Goal: Communication & Community: Ask a question

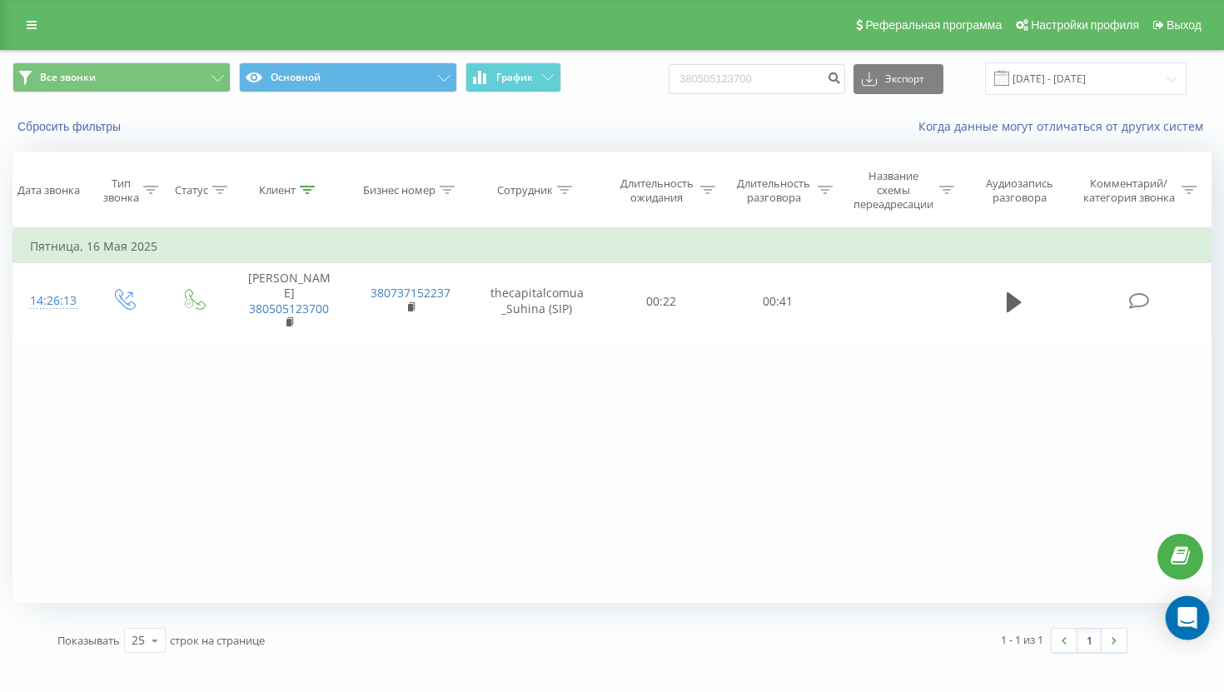
click at [1178, 619] on icon "Open Intercom Messenger" at bounding box center [1187, 618] width 22 height 22
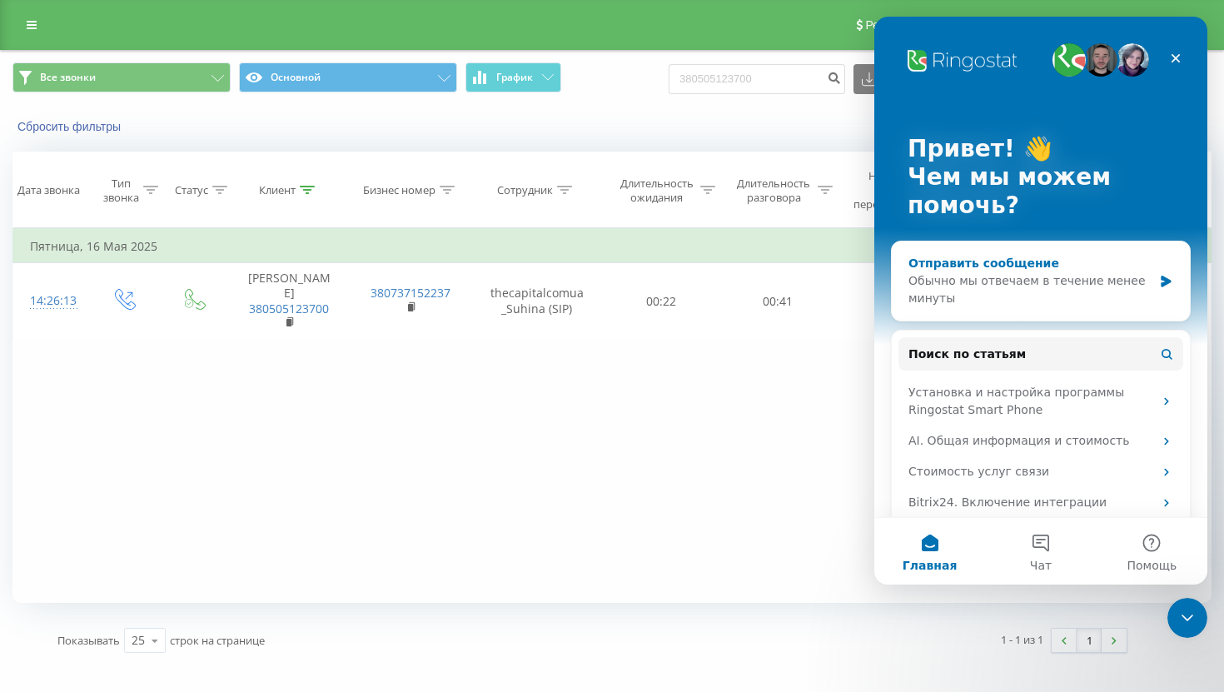
click at [1047, 292] on div "Обычно мы отвечаем в течение менее минуты" at bounding box center [1030, 289] width 244 height 35
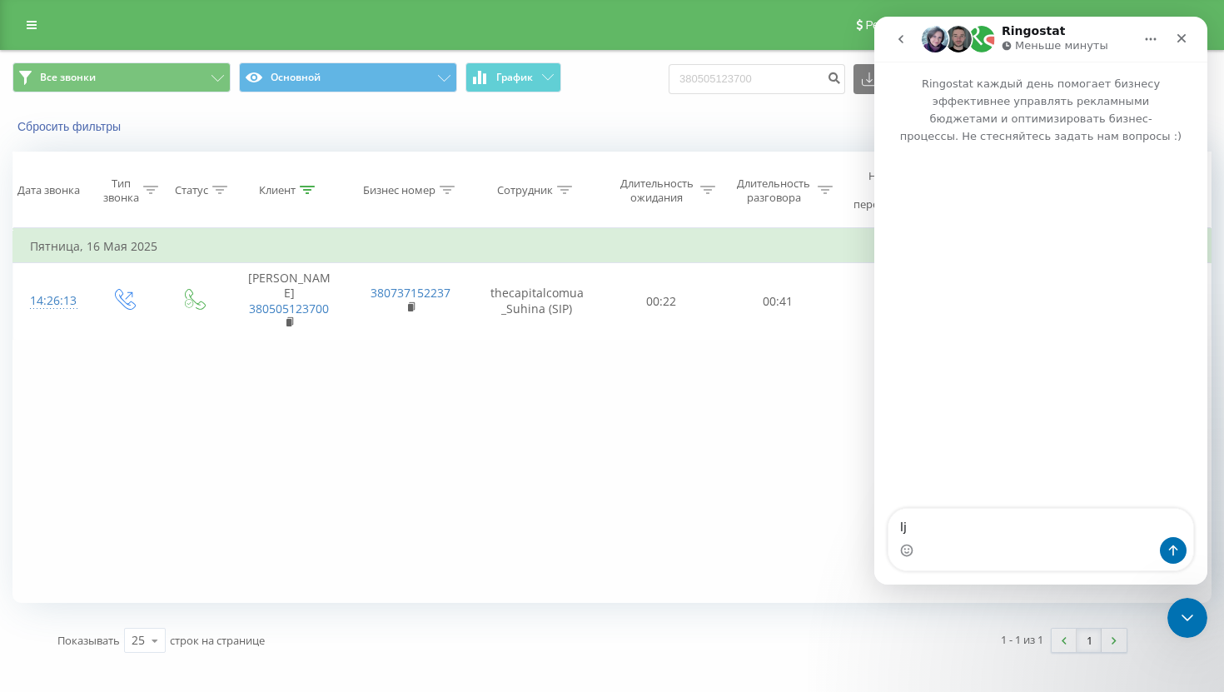
type textarea "l"
type textarea "добрый"
type textarea "у меня"
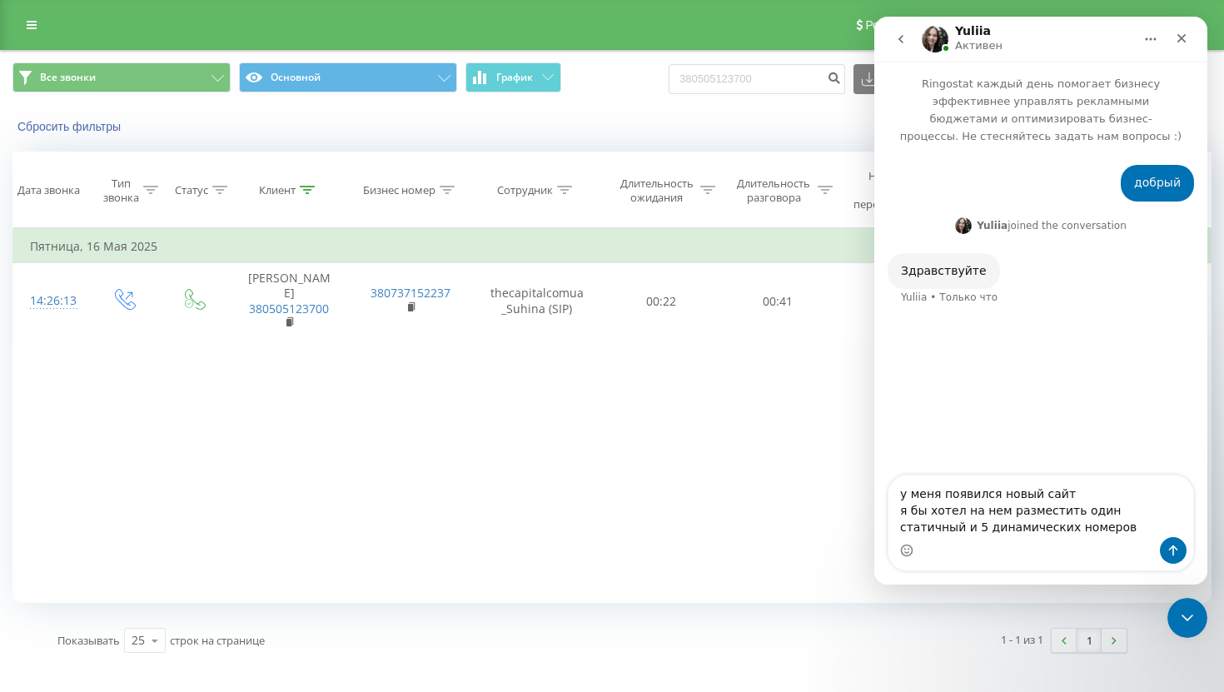
type textarea "у меня появился новый сайт я бы хотел на нем разместить один статичный и 5 дина…"
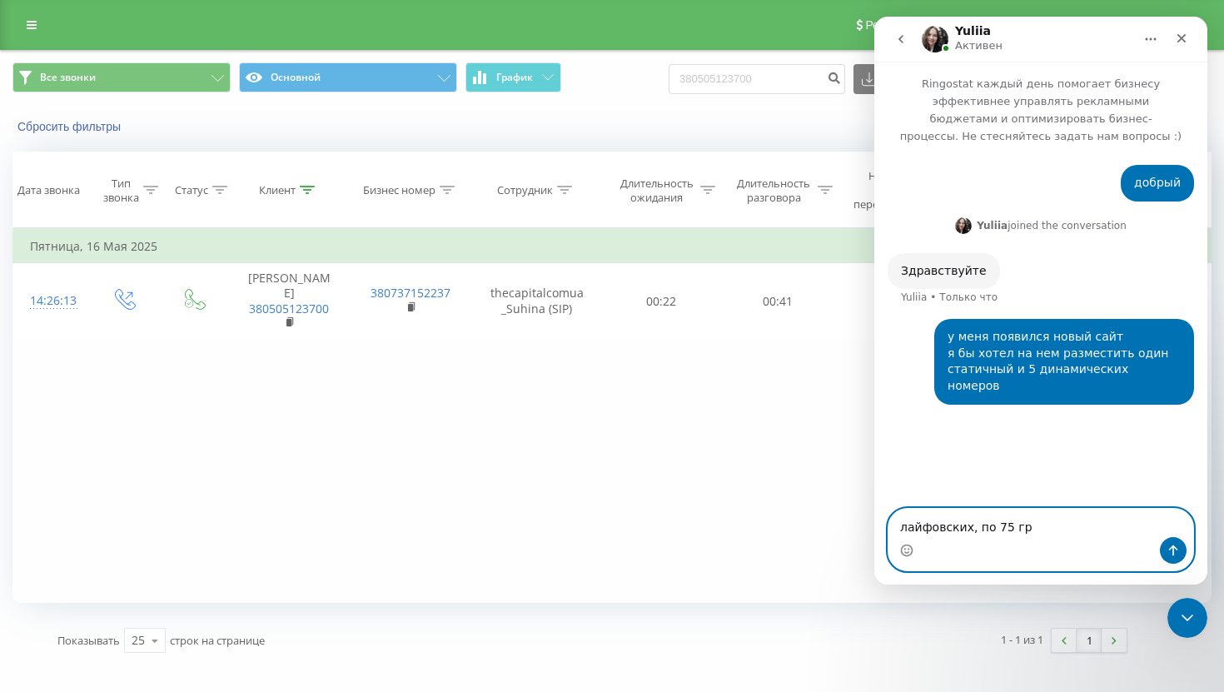
type textarea "лайфовских, по 75 грн"
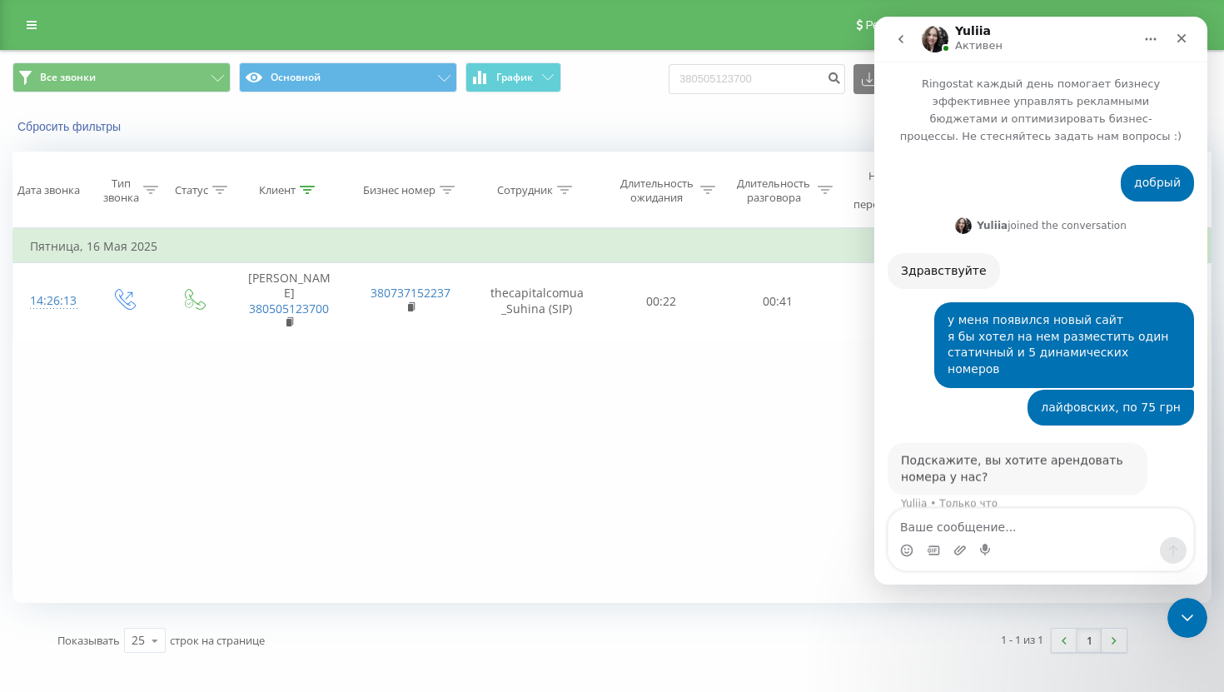
scroll to position [2, 0]
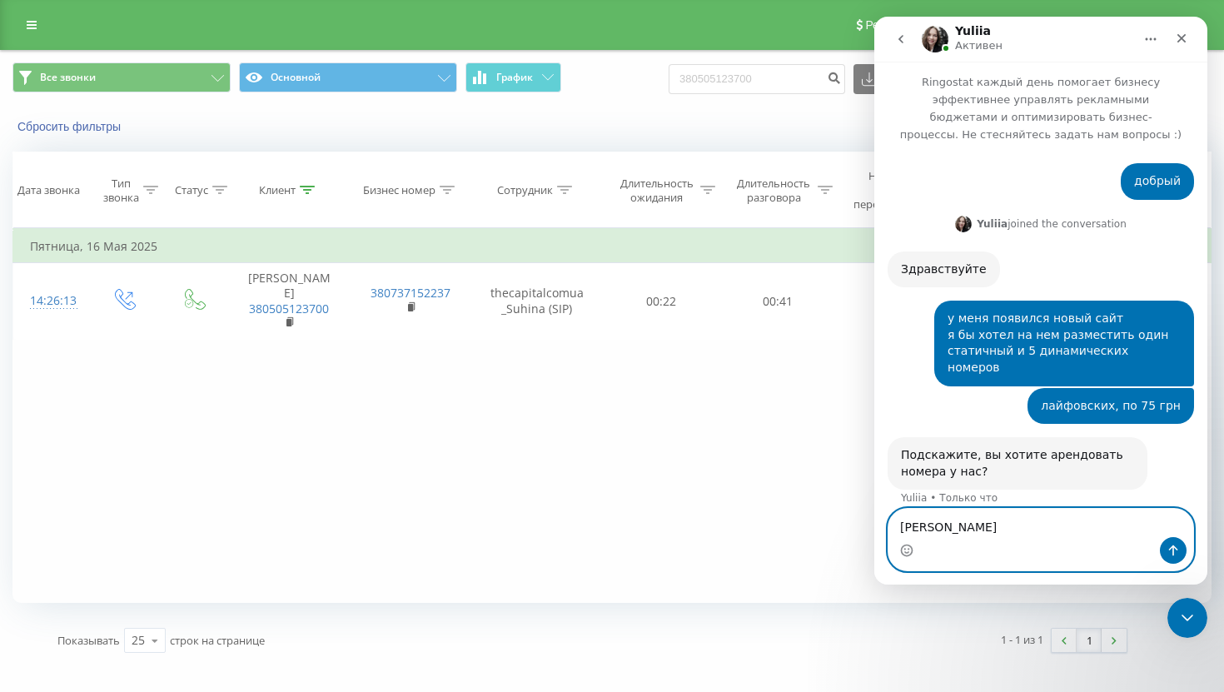
type textarea "[PERSON_NAME]"
type textarea "не понял"
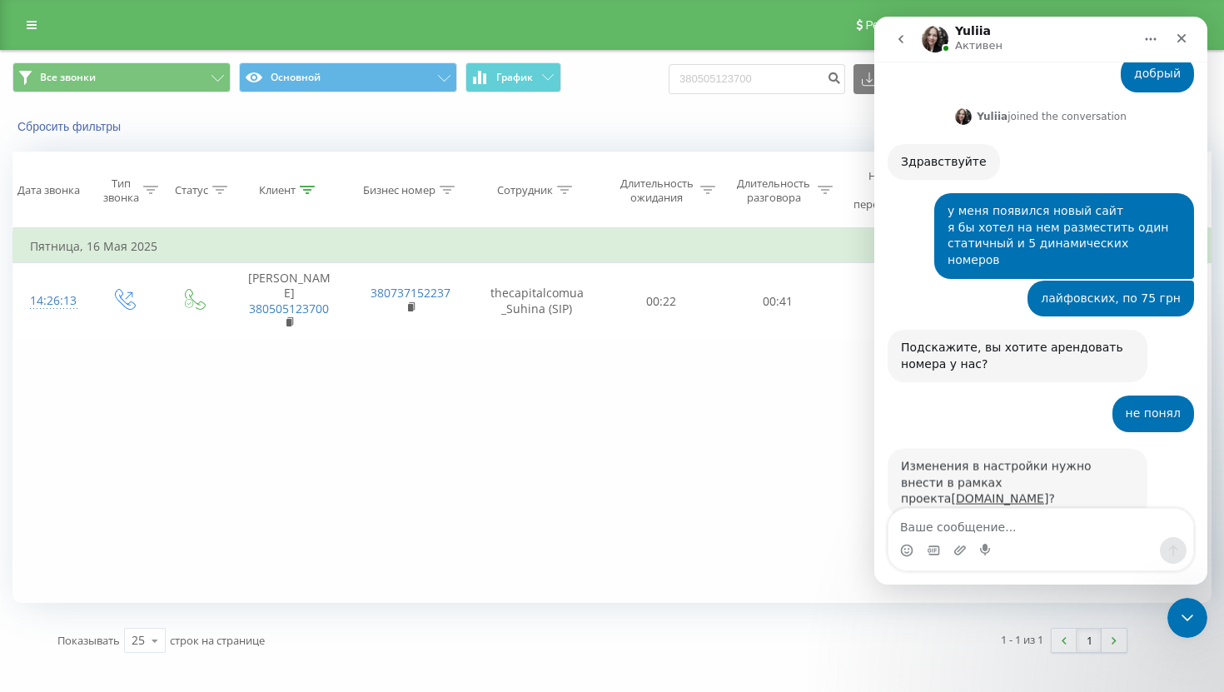
scroll to position [117, 0]
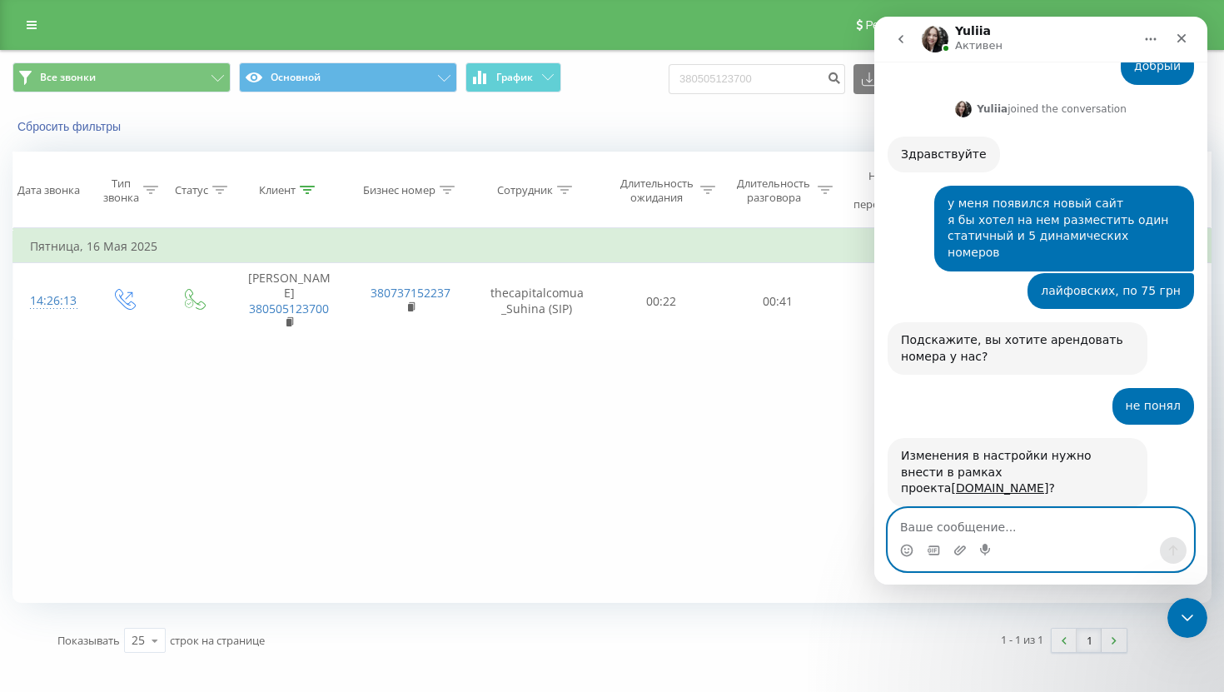
click at [985, 527] on textarea "Ваше сообщение..." at bounding box center [1040, 523] width 305 height 28
type textarea "нет, другой сайт"
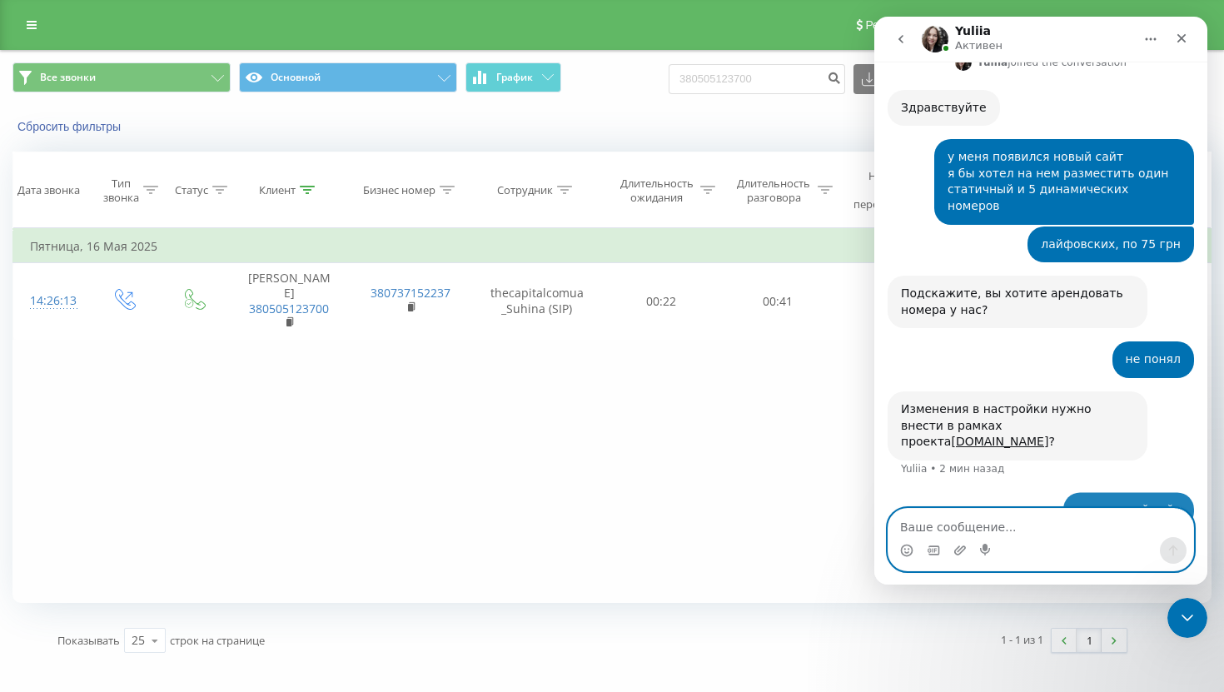
scroll to position [167, 0]
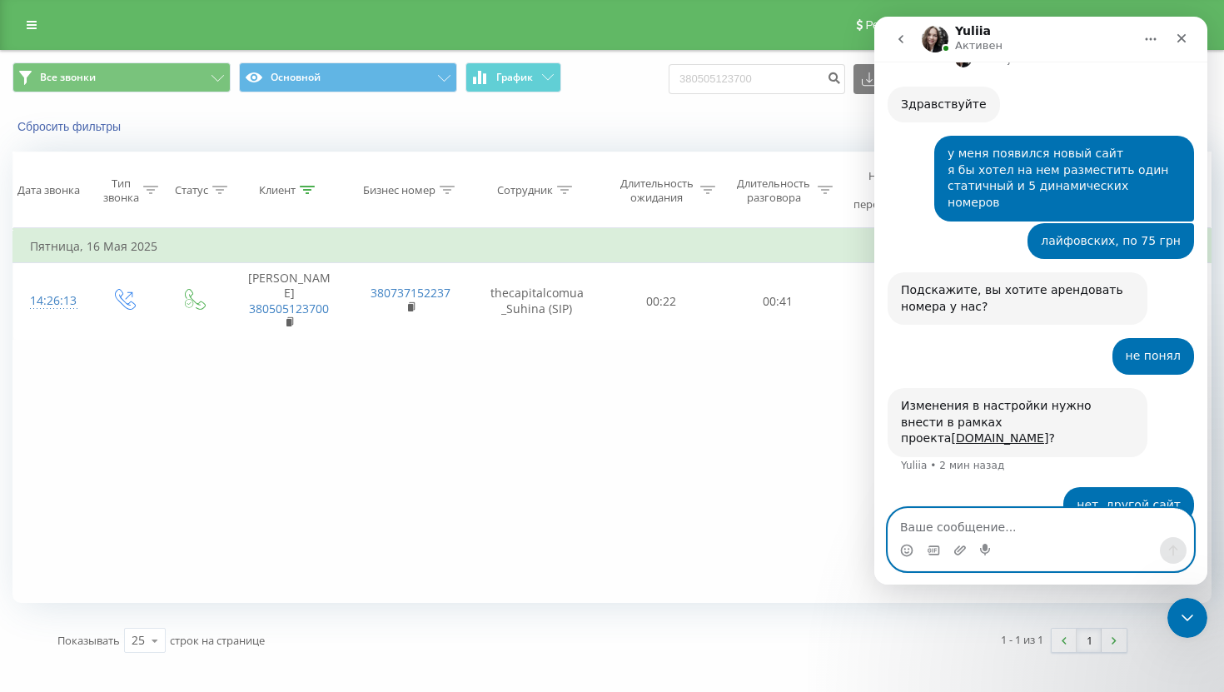
paste textarea "[URL][DOMAIN_NAME]"
type textarea "[URL][DOMAIN_NAME]"
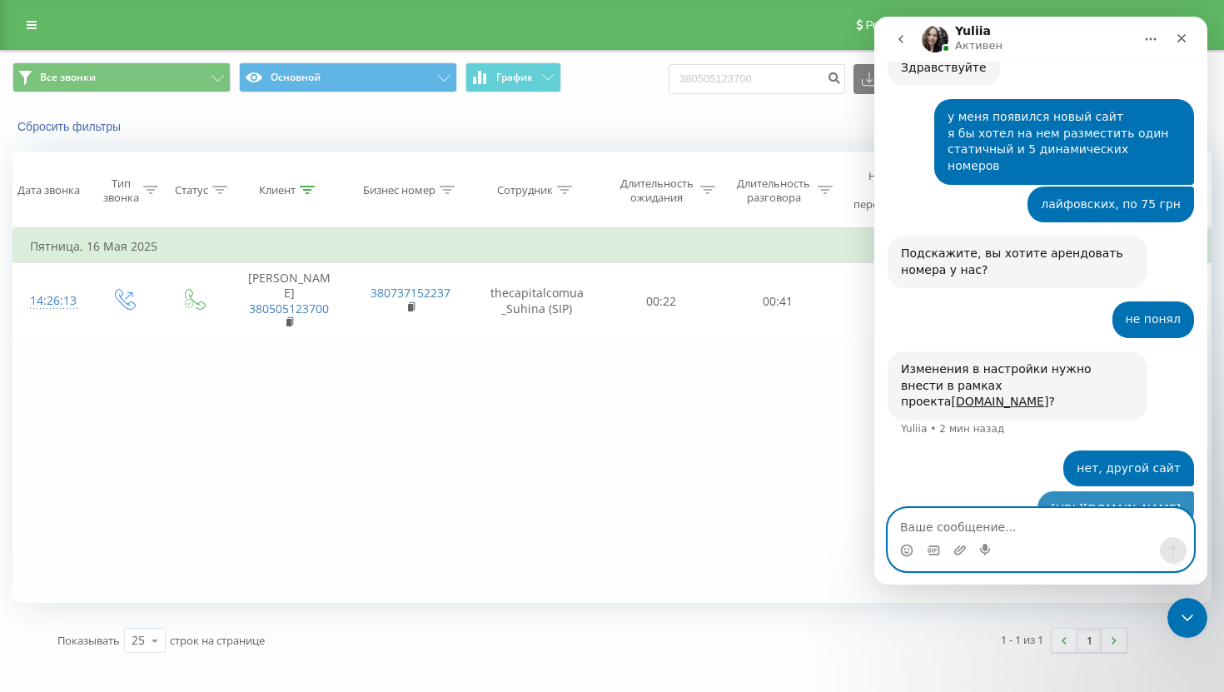
scroll to position [204, 0]
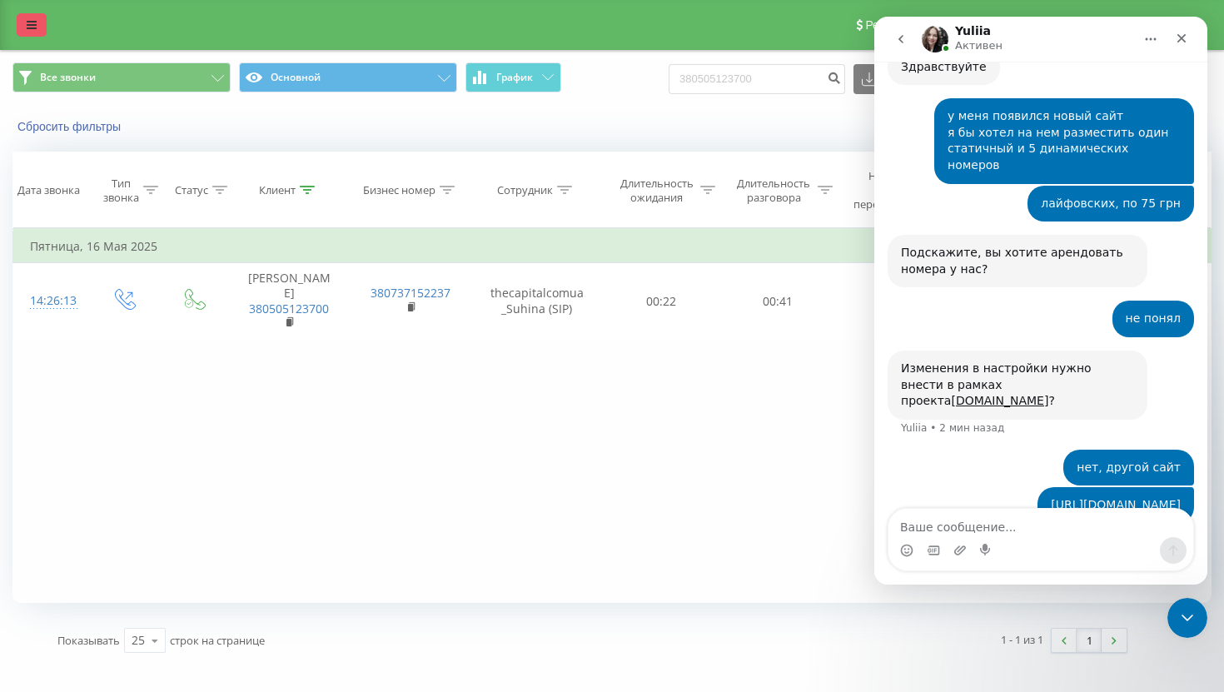
click at [30, 20] on icon at bounding box center [32, 25] width 10 height 12
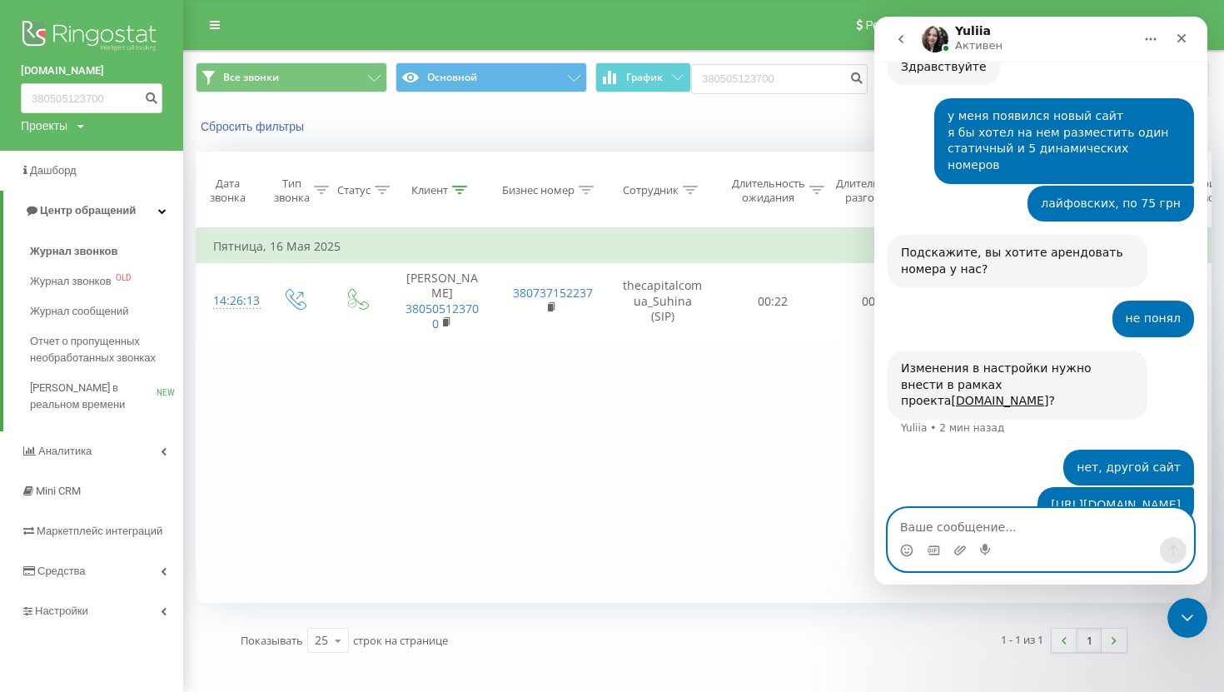
click at [943, 520] on textarea "Ваше сообщение..." at bounding box center [1040, 523] width 305 height 28
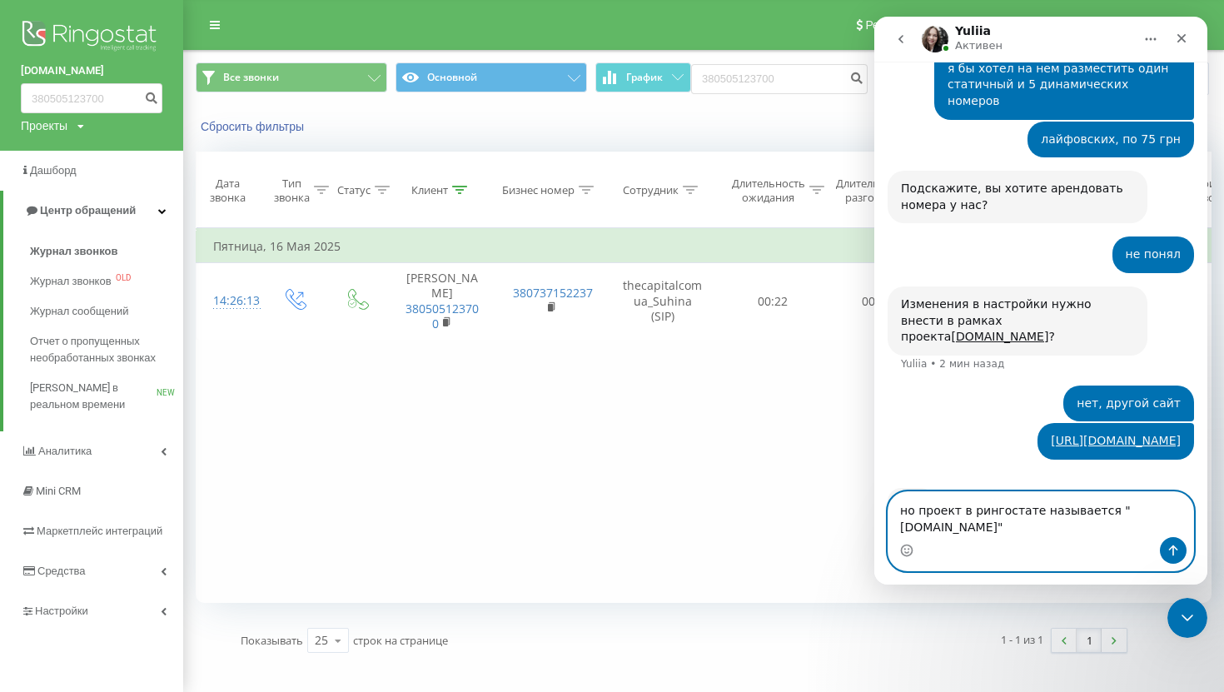
scroll to position [285, 0]
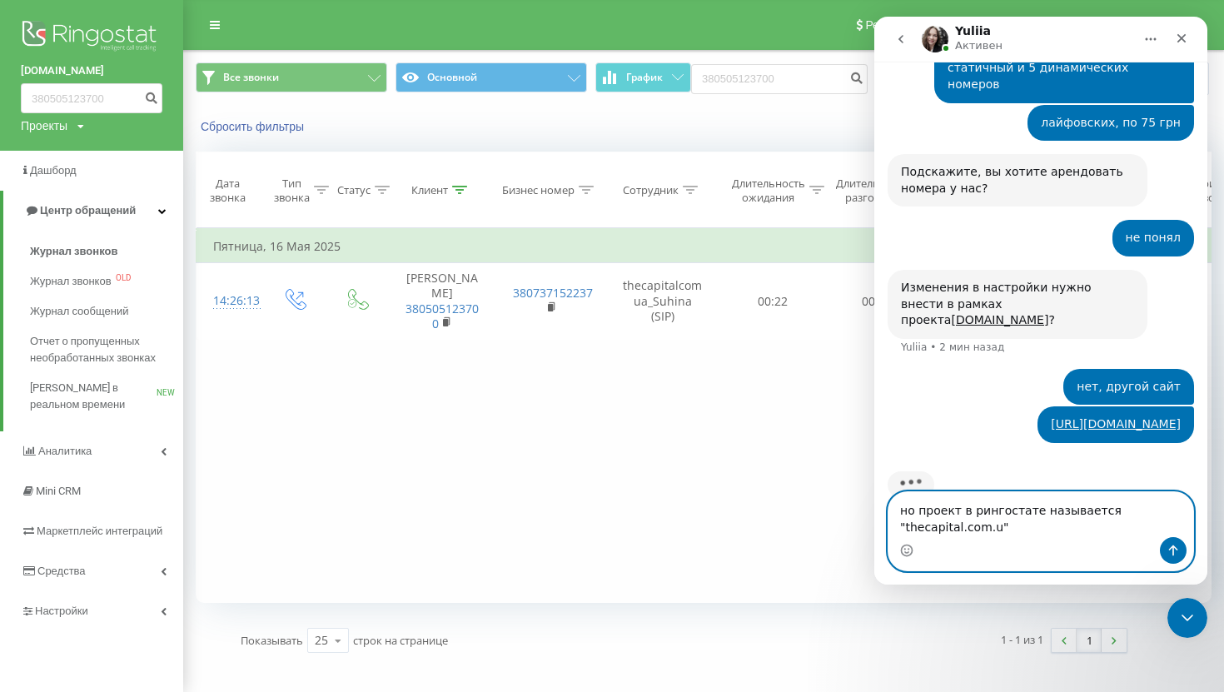
type textarea "но проект в рингостате называется "[DOMAIN_NAME]""
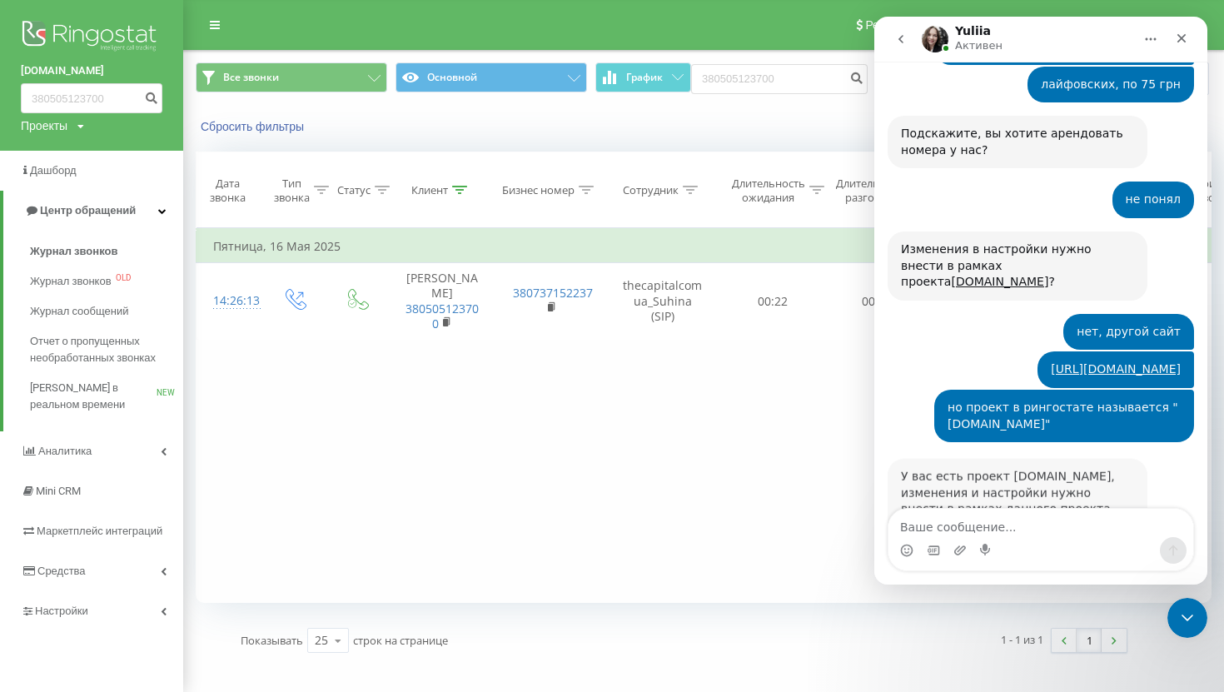
scroll to position [374, 0]
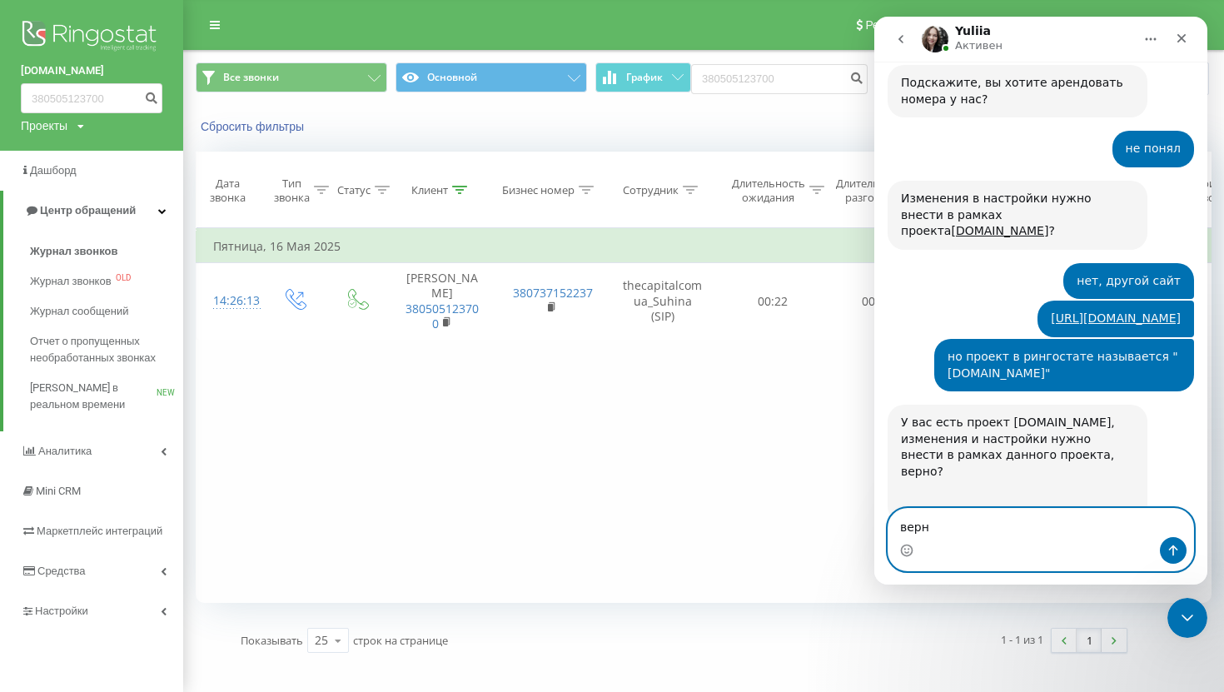
type textarea "верно"
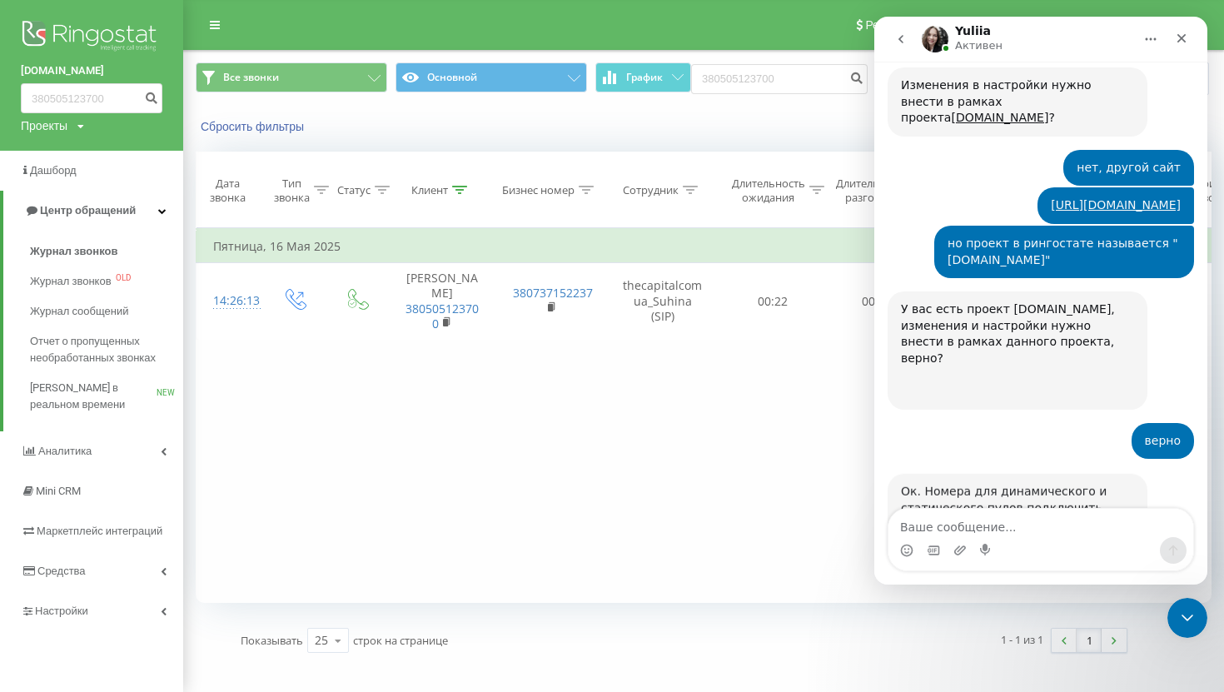
scroll to position [505, 0]
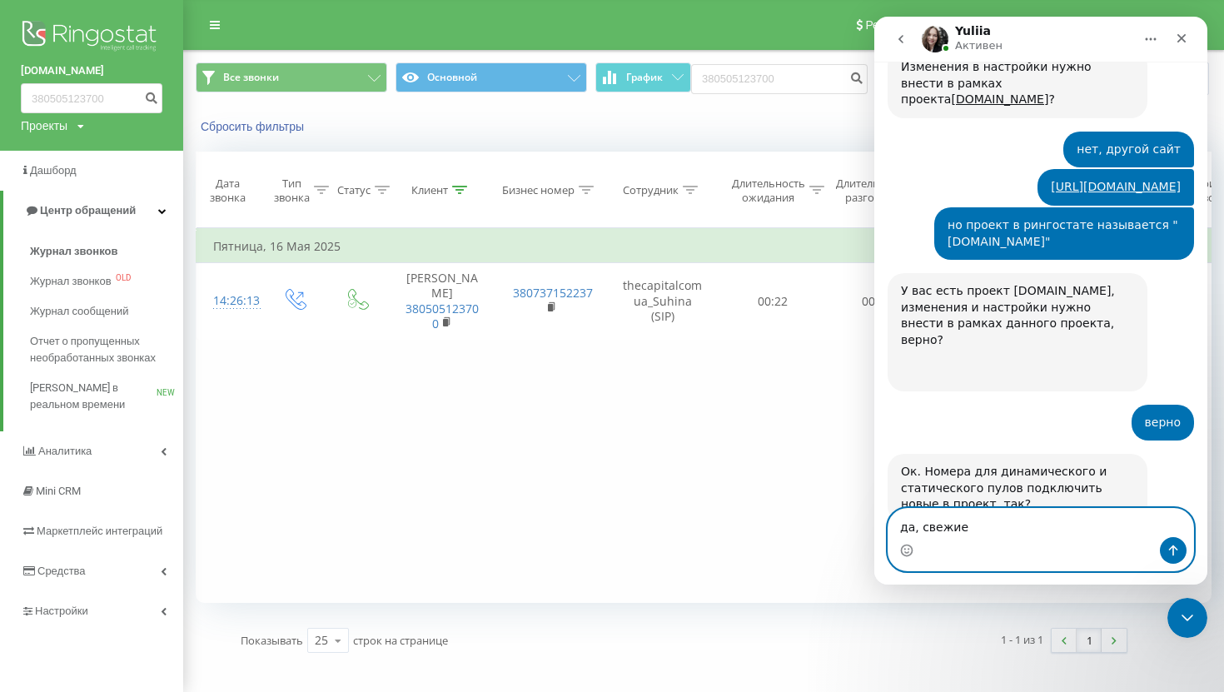
type textarea "да, свежие"
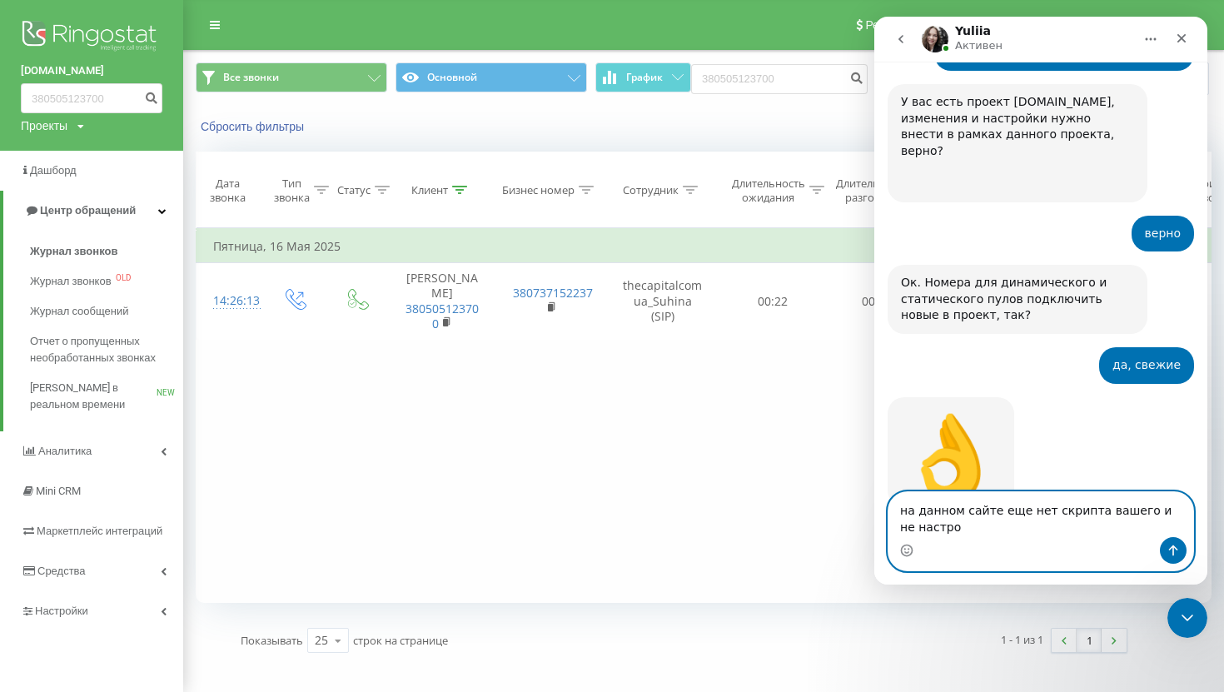
scroll to position [695, 0]
type textarea "на данном сайте еще нет скрипта вашего и не настроенная гугл аналитика"
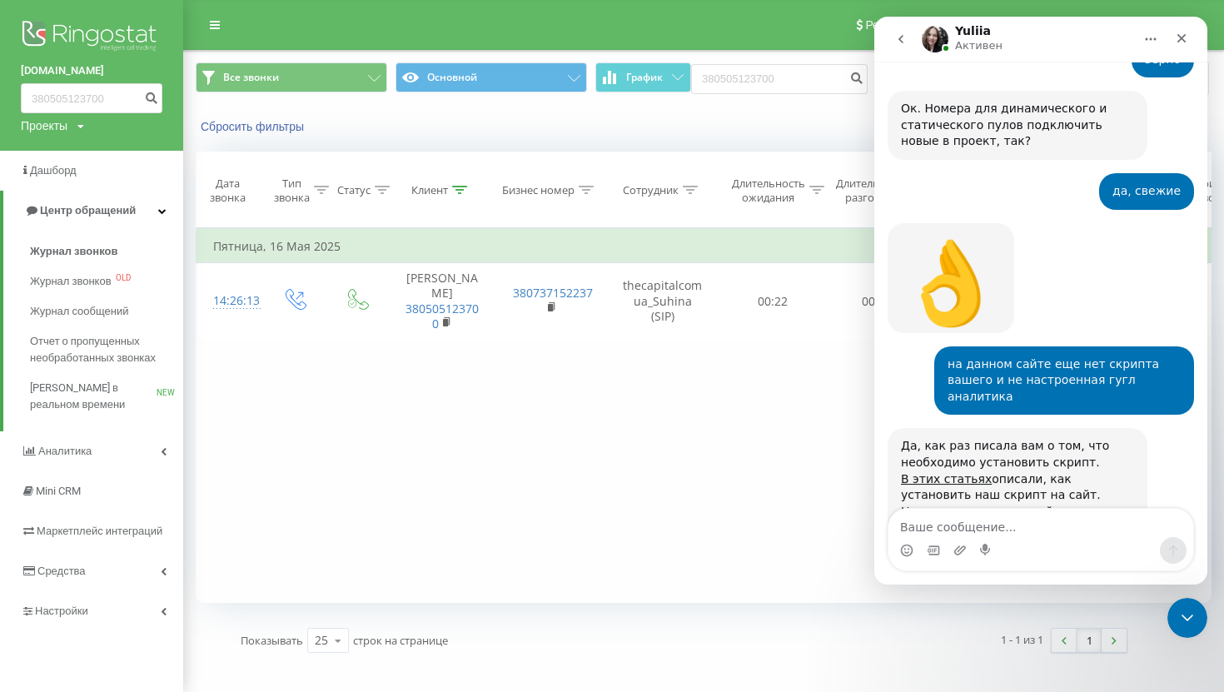
scroll to position [875, 0]
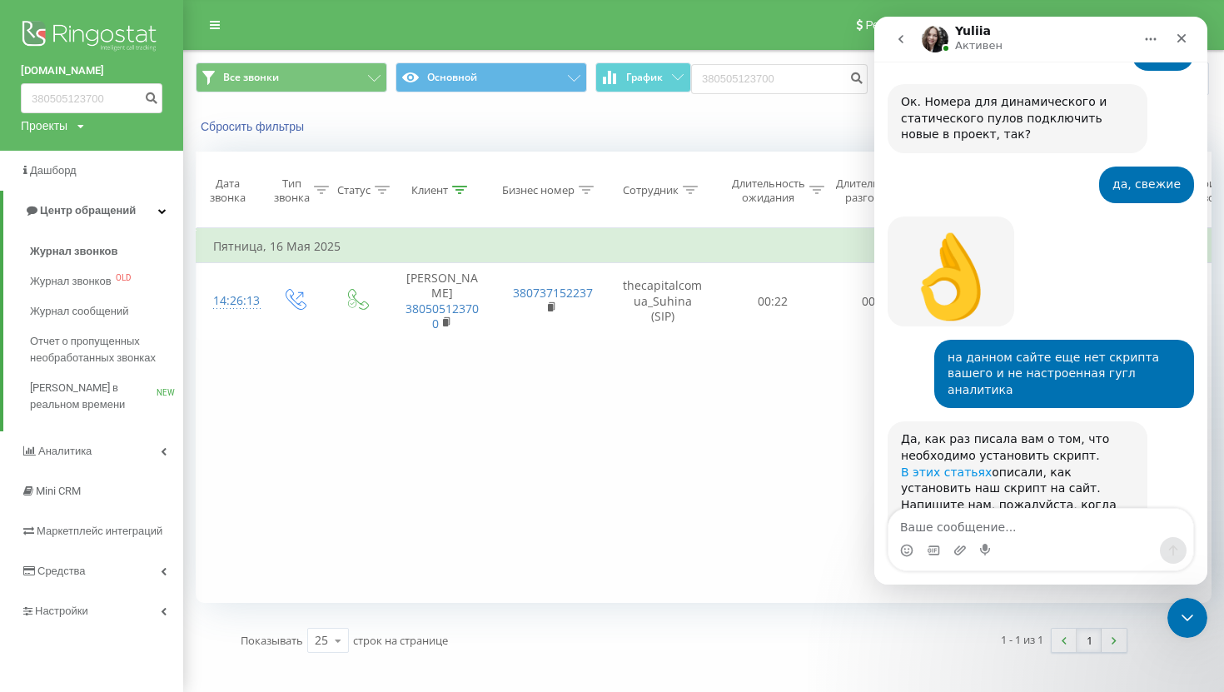
click at [955, 465] on link "В этих статьях" at bounding box center [946, 471] width 91 height 13
click at [91, 620] on link "Настройки" at bounding box center [91, 611] width 183 height 40
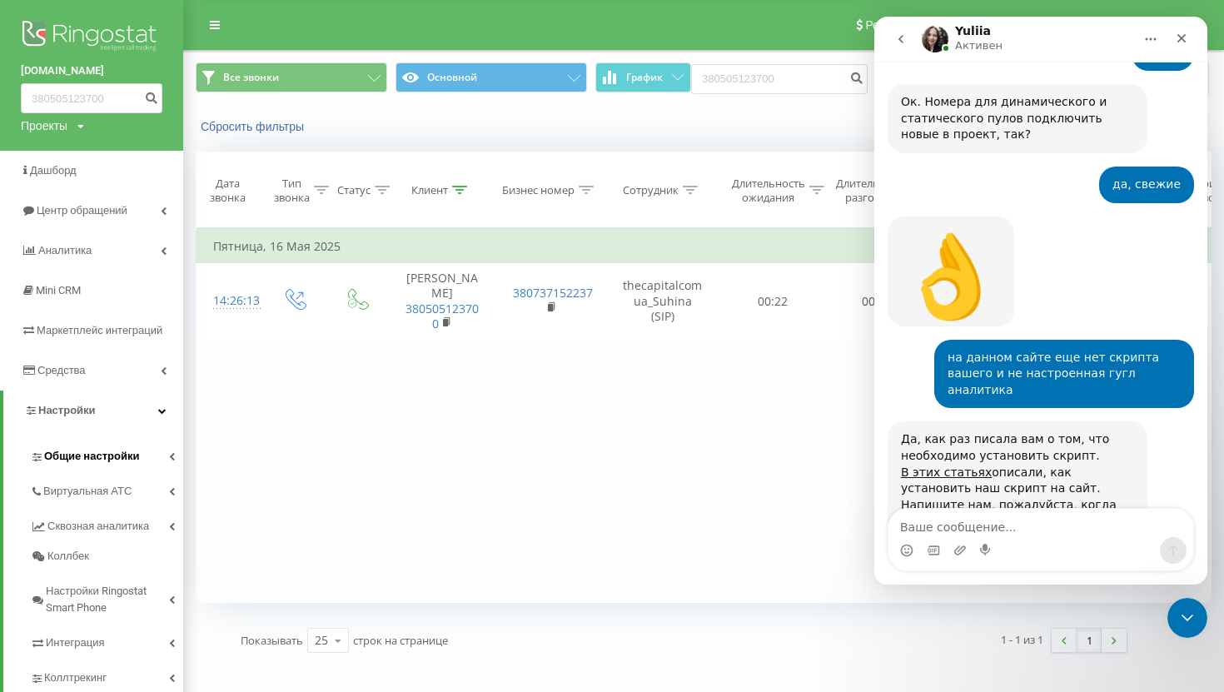
click at [97, 449] on span "Общие настройки" at bounding box center [91, 456] width 95 height 17
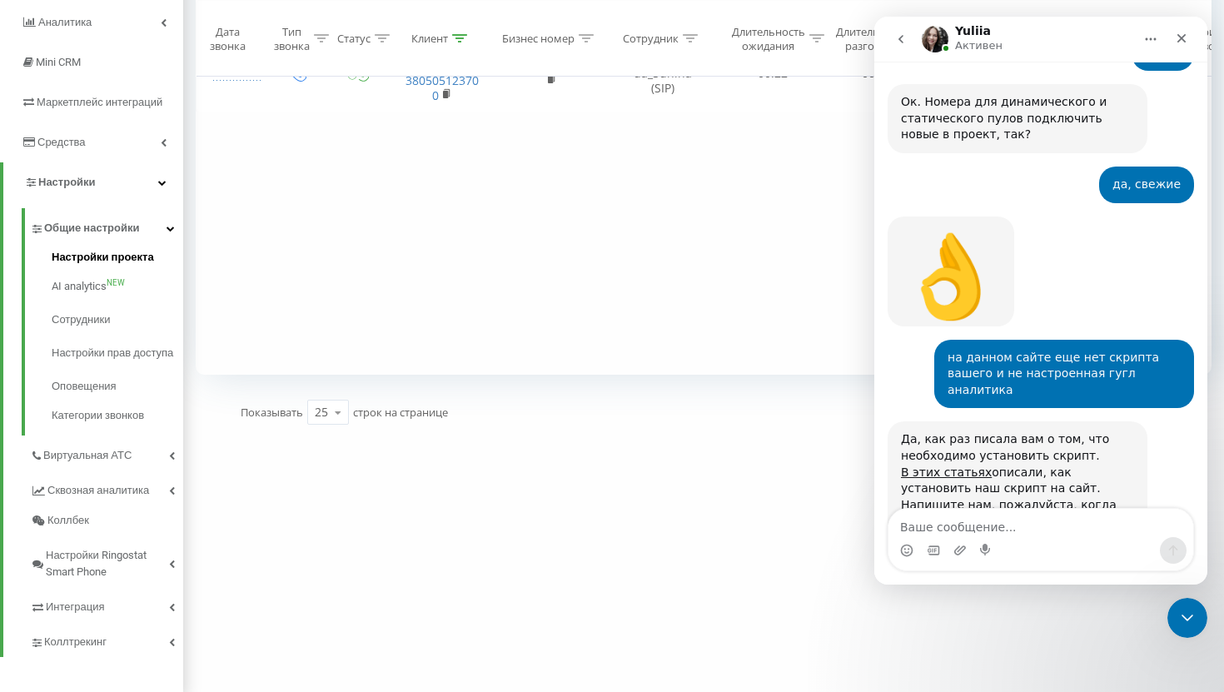
scroll to position [236, 0]
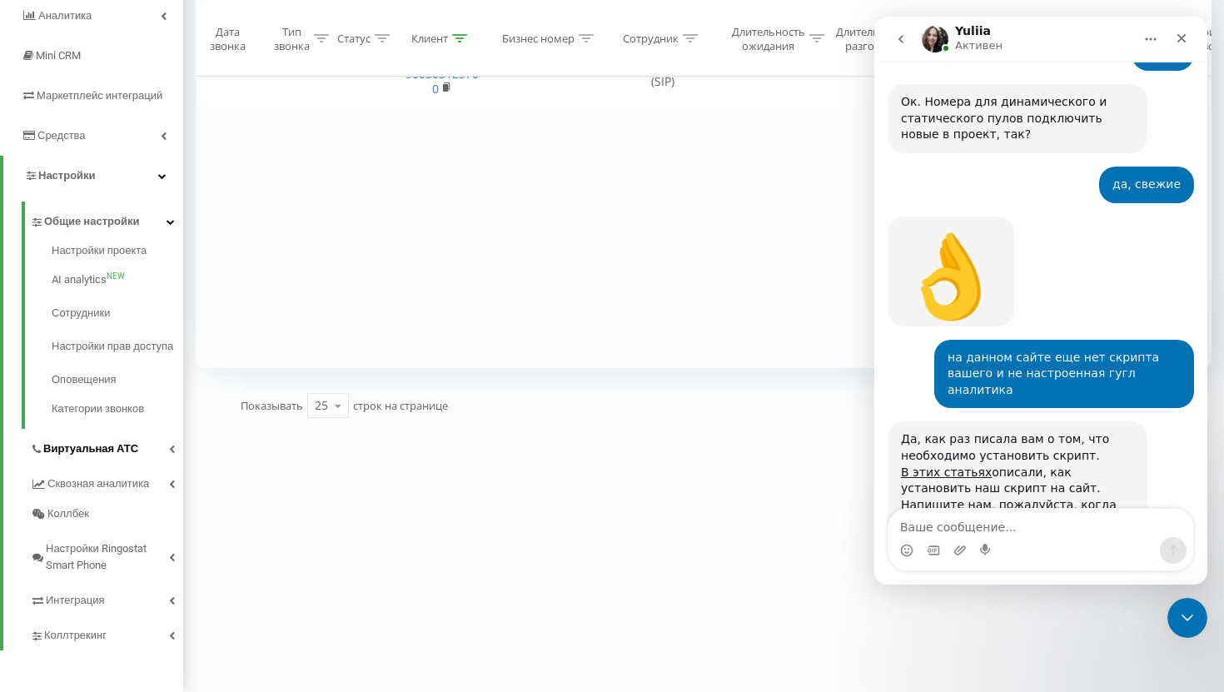
click at [114, 457] on span "Виртуальная АТС" at bounding box center [90, 448] width 95 height 17
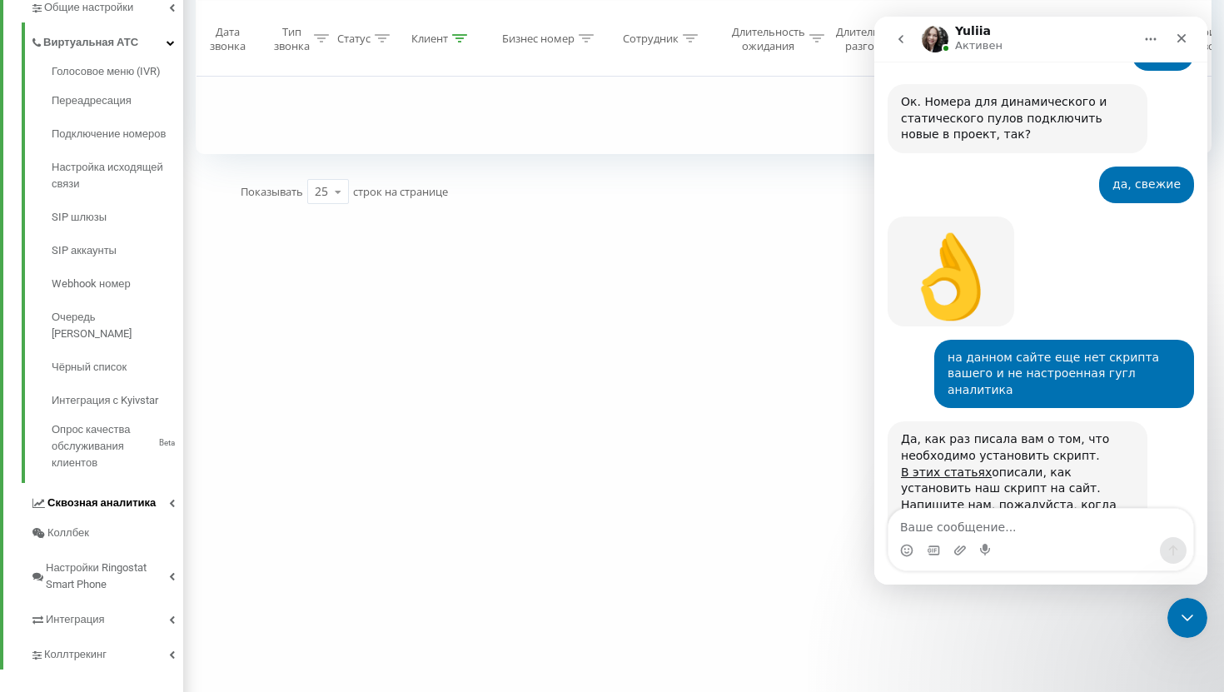
click at [112, 495] on span "Сквозная аналитика" at bounding box center [101, 503] width 108 height 17
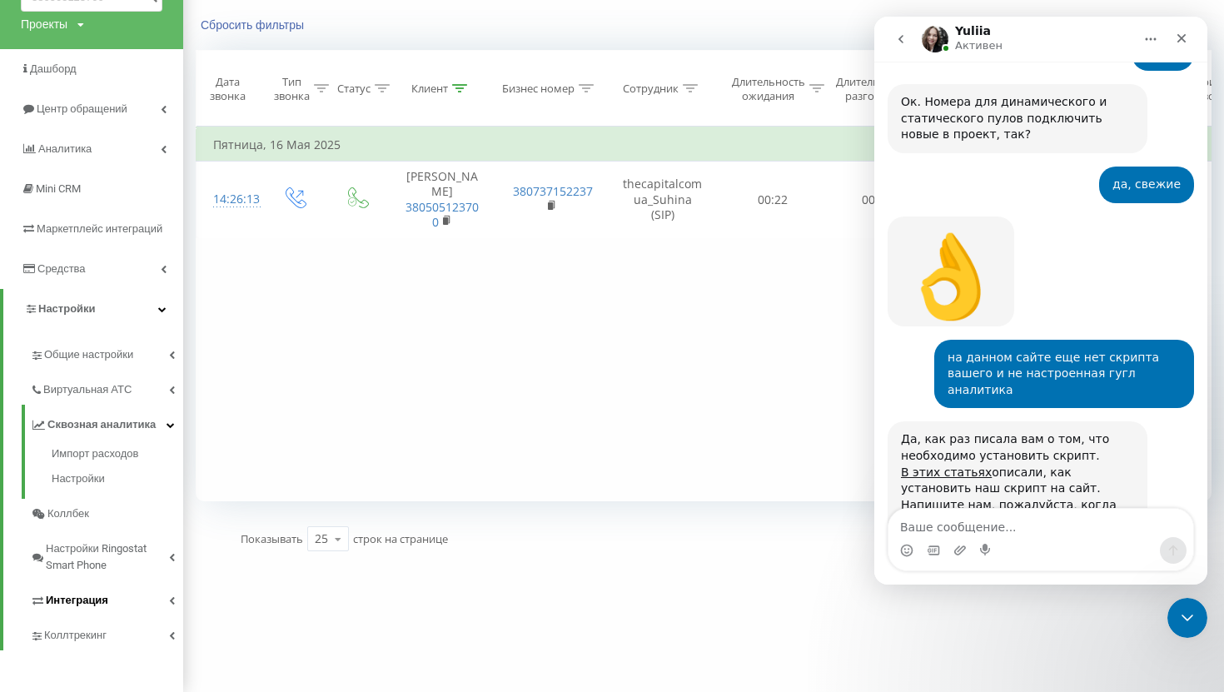
click at [102, 589] on link "Интеграция" at bounding box center [106, 597] width 153 height 35
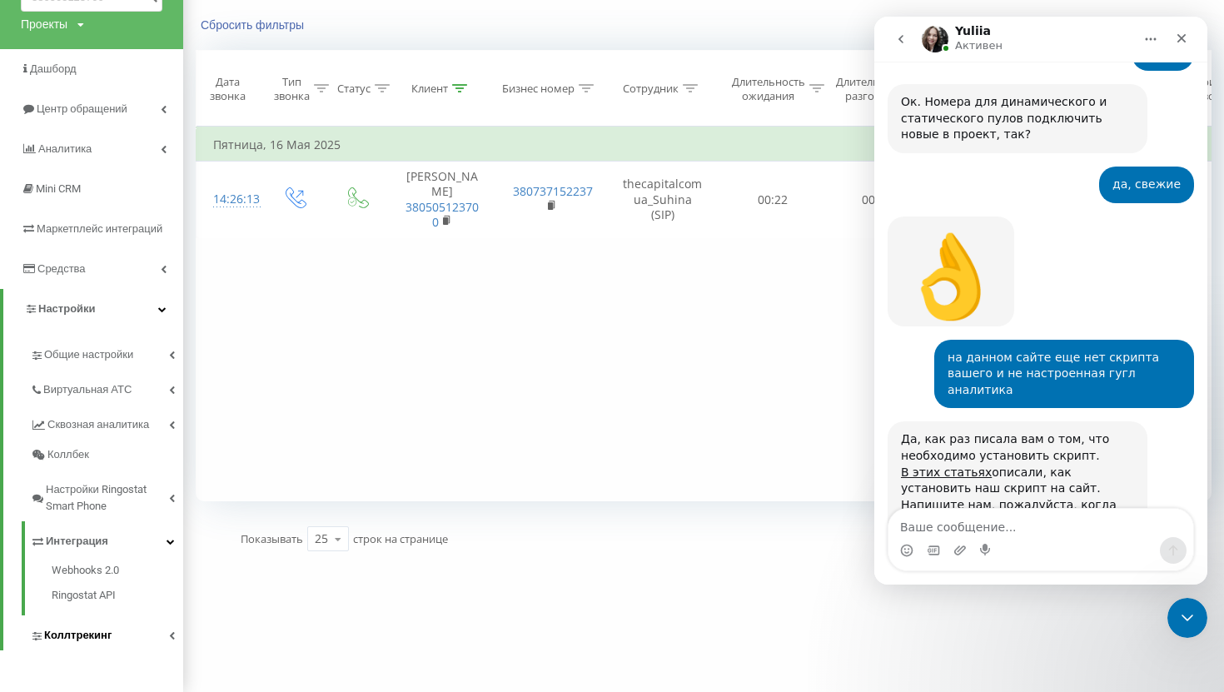
click at [55, 623] on link "Коллтрекинг" at bounding box center [106, 632] width 153 height 35
click at [81, 608] on span "Настройки скрипта" at bounding box center [103, 604] width 102 height 17
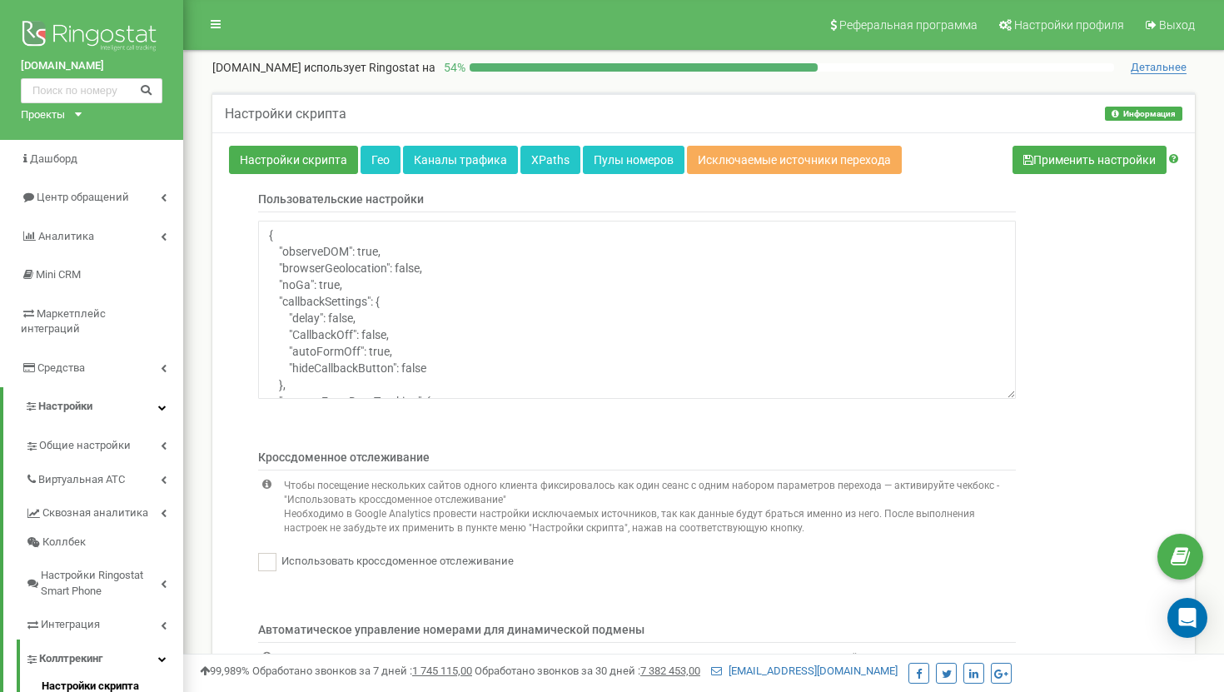
scroll to position [440, 0]
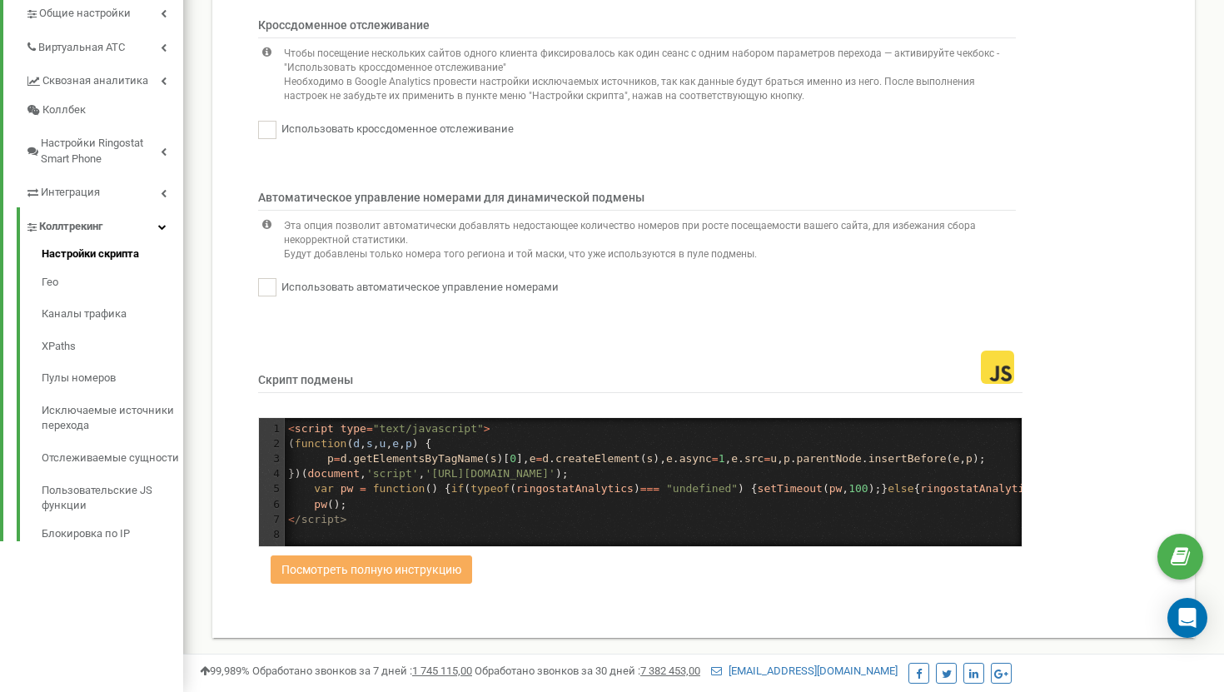
click at [556, 512] on pre "< /script>" at bounding box center [753, 519] width 937 height 15
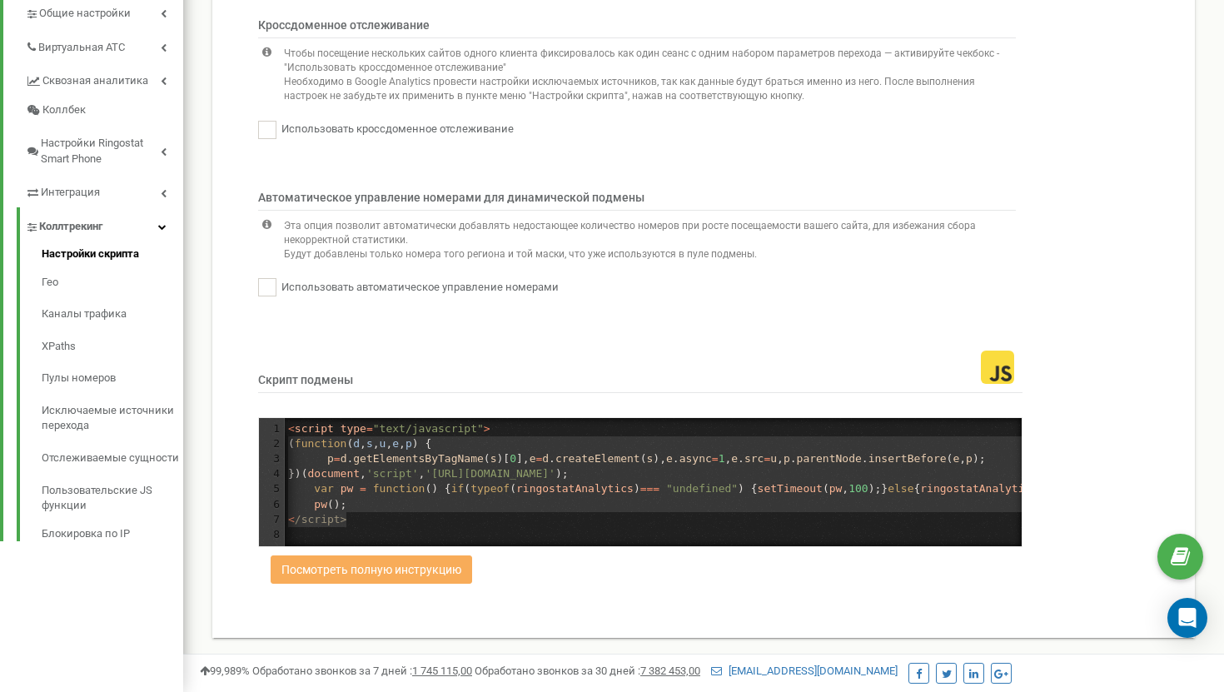
type textarea "<script type="text/javascript"> (function (d,s,u,e,p) { p=d.getElementsByTagNam…"
drag, startPoint x: 383, startPoint y: 505, endPoint x: 281, endPoint y: 423, distance: 130.3
click at [285, 423] on div "1 < script type = "text/javascript" > 2 ( function ( d , s , u , e , p ) { 3 p …" at bounding box center [753, 482] width 937 height 122
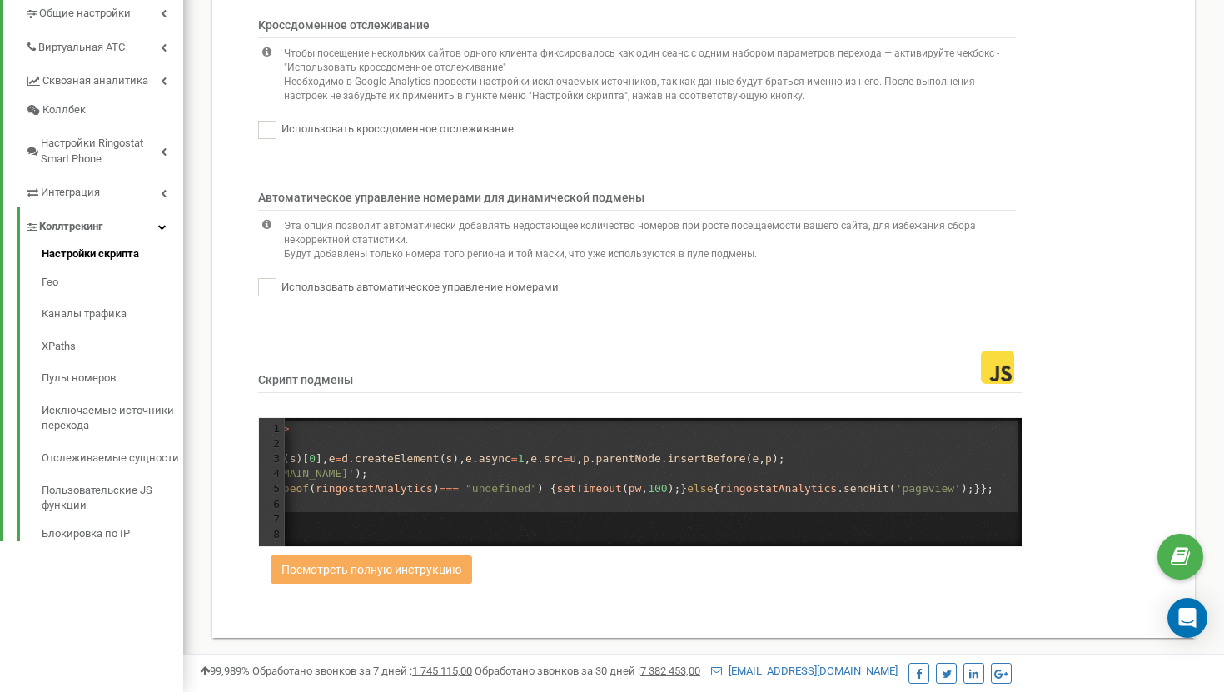
scroll to position [0, 0]
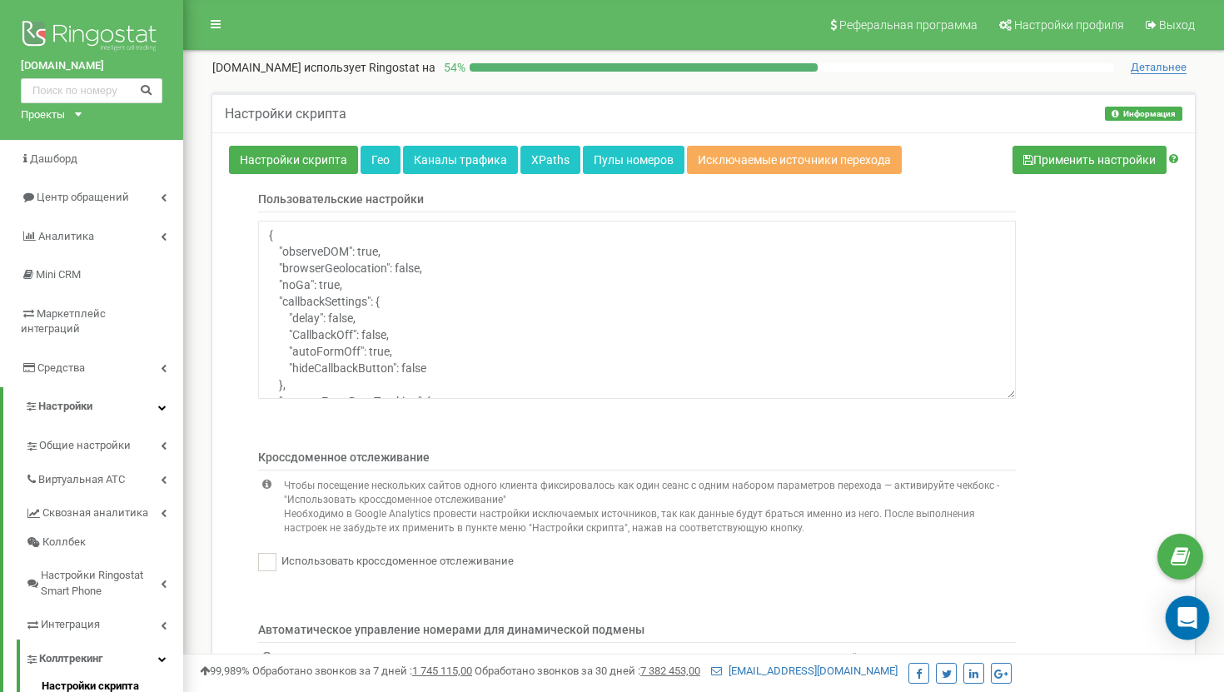
click at [1181, 611] on icon "Open Intercom Messenger" at bounding box center [1186, 618] width 19 height 22
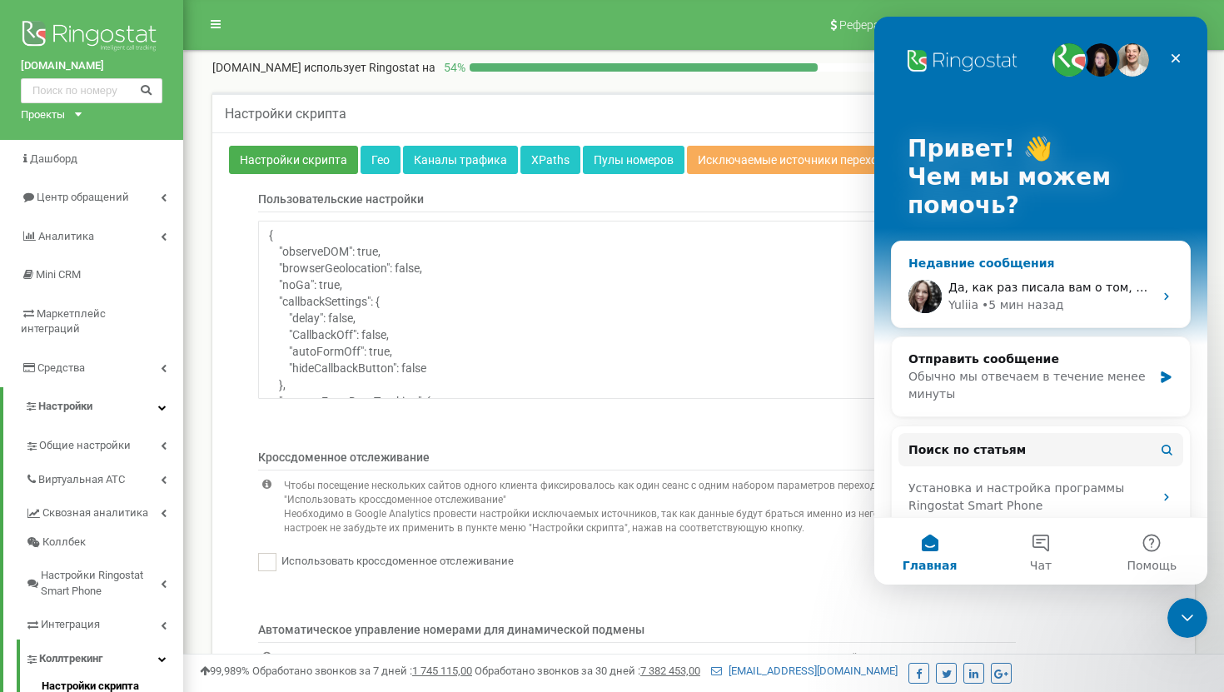
click at [1024, 309] on div "• 5 мин назад" at bounding box center [1023, 304] width 82 height 17
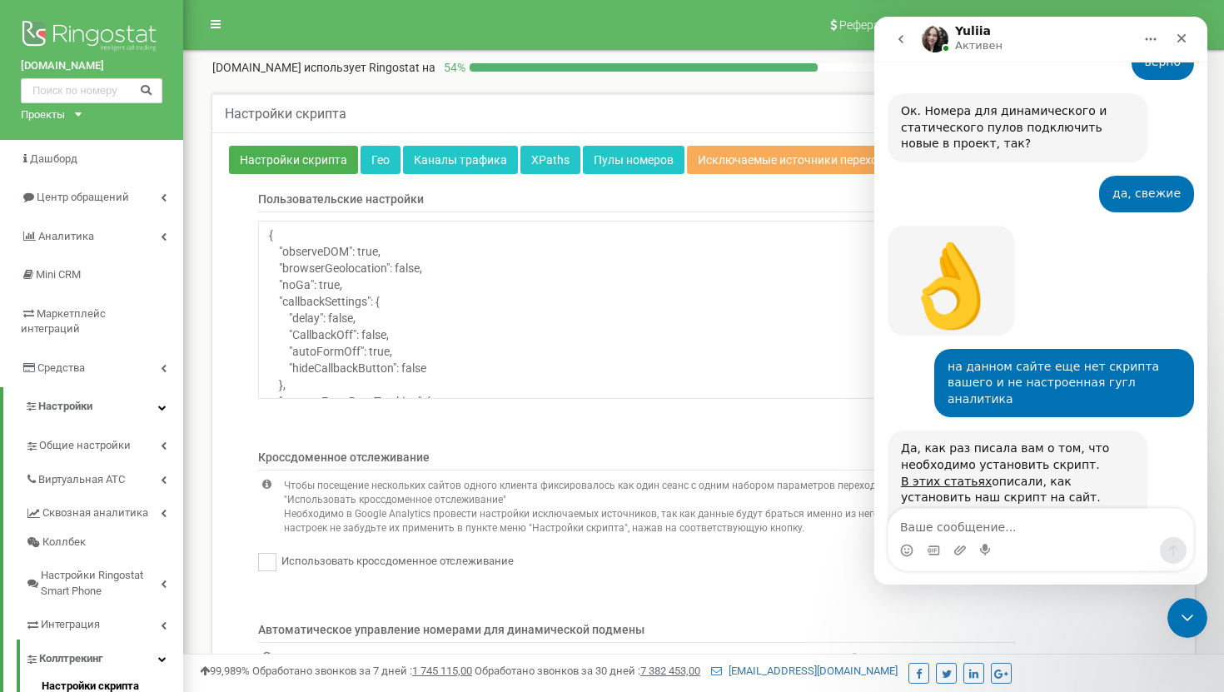
scroll to position [875, 0]
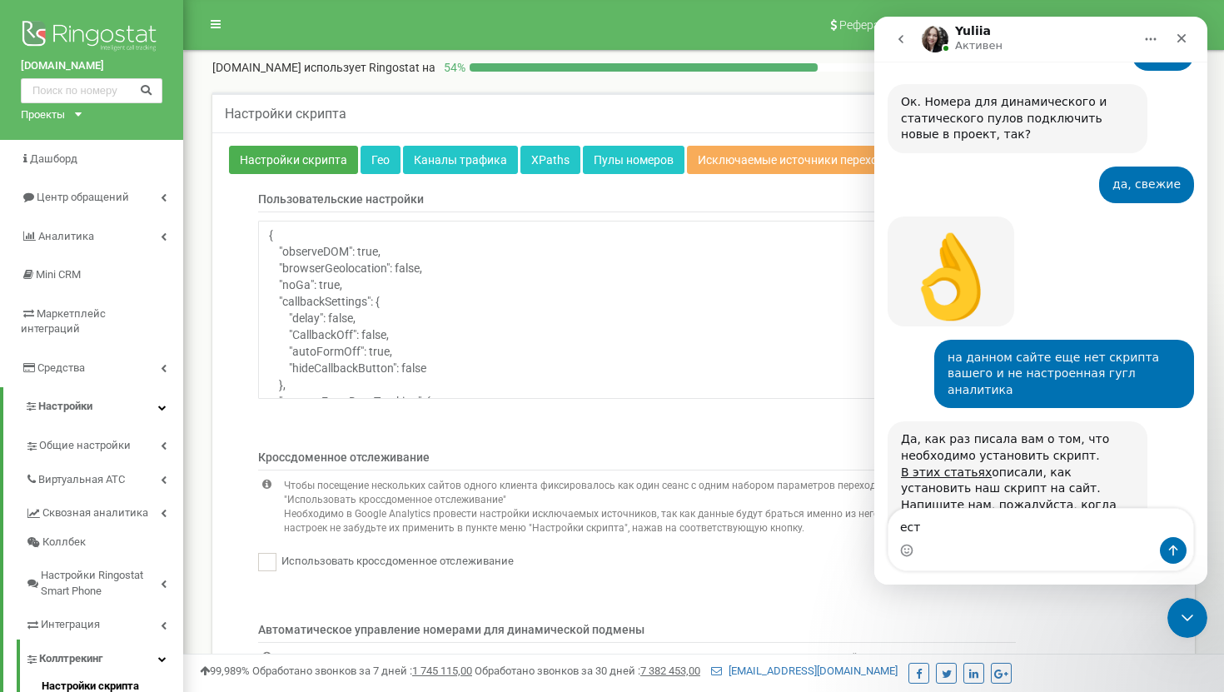
type textarea "есть"
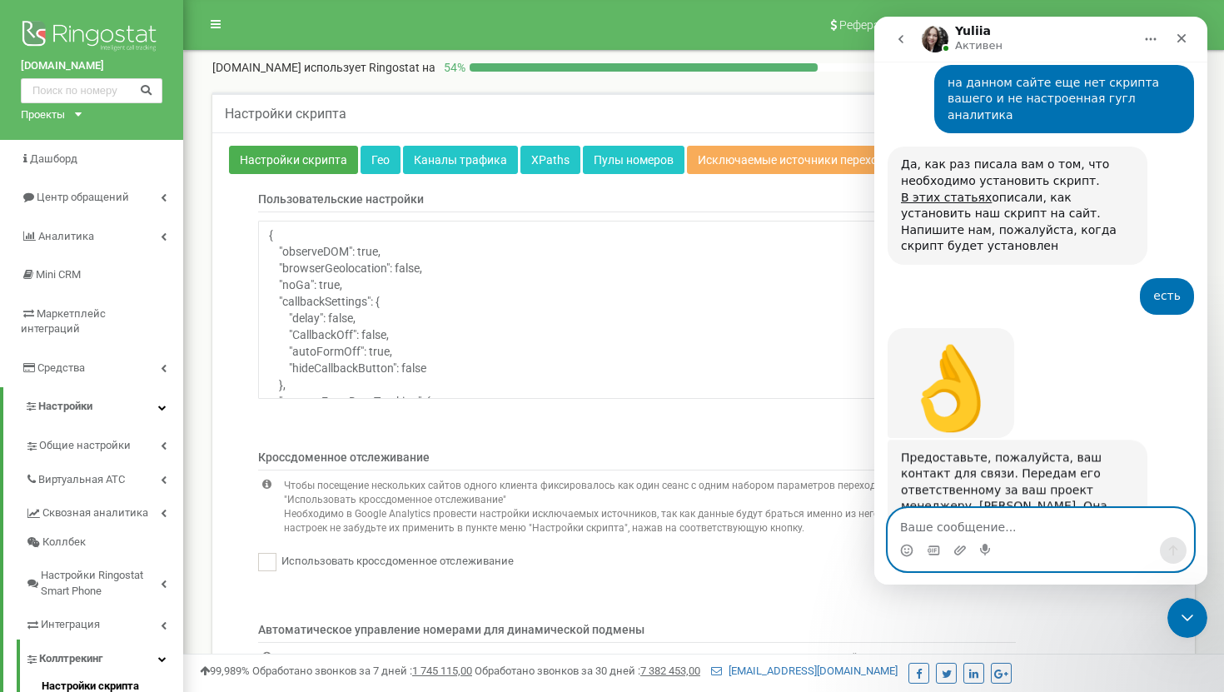
scroll to position [1151, 0]
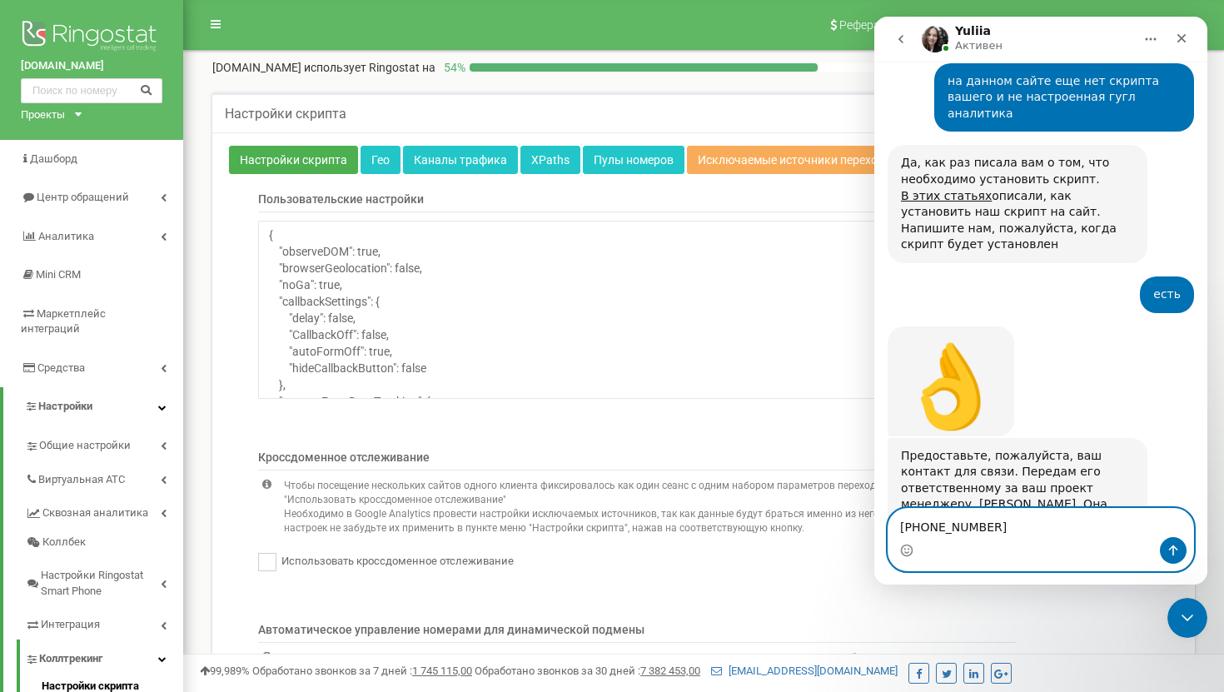
type textarea "+380997214638"
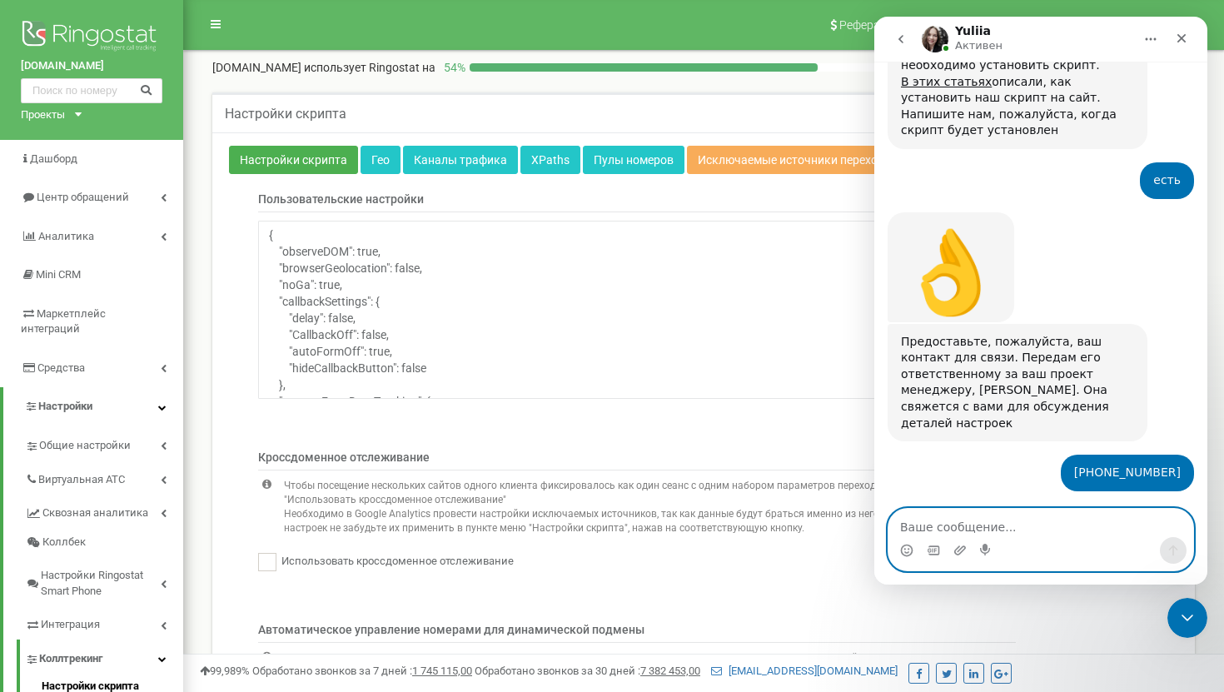
scroll to position [1267, 0]
type textarea "+"
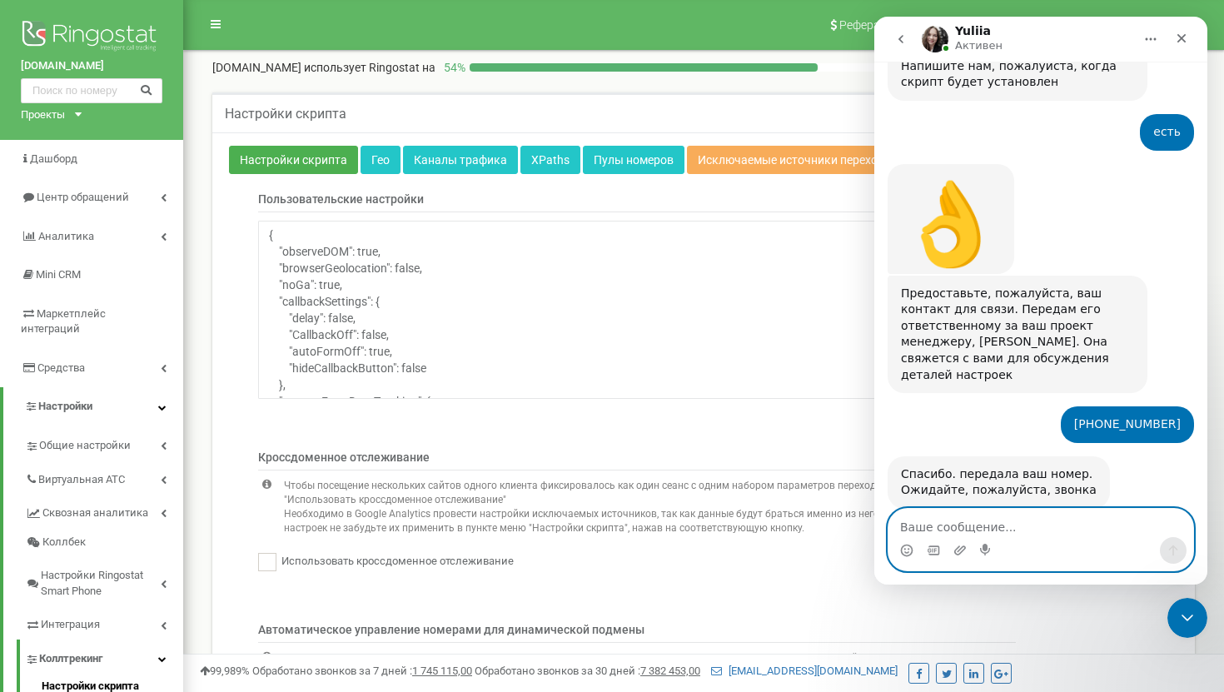
scroll to position [1316, 0]
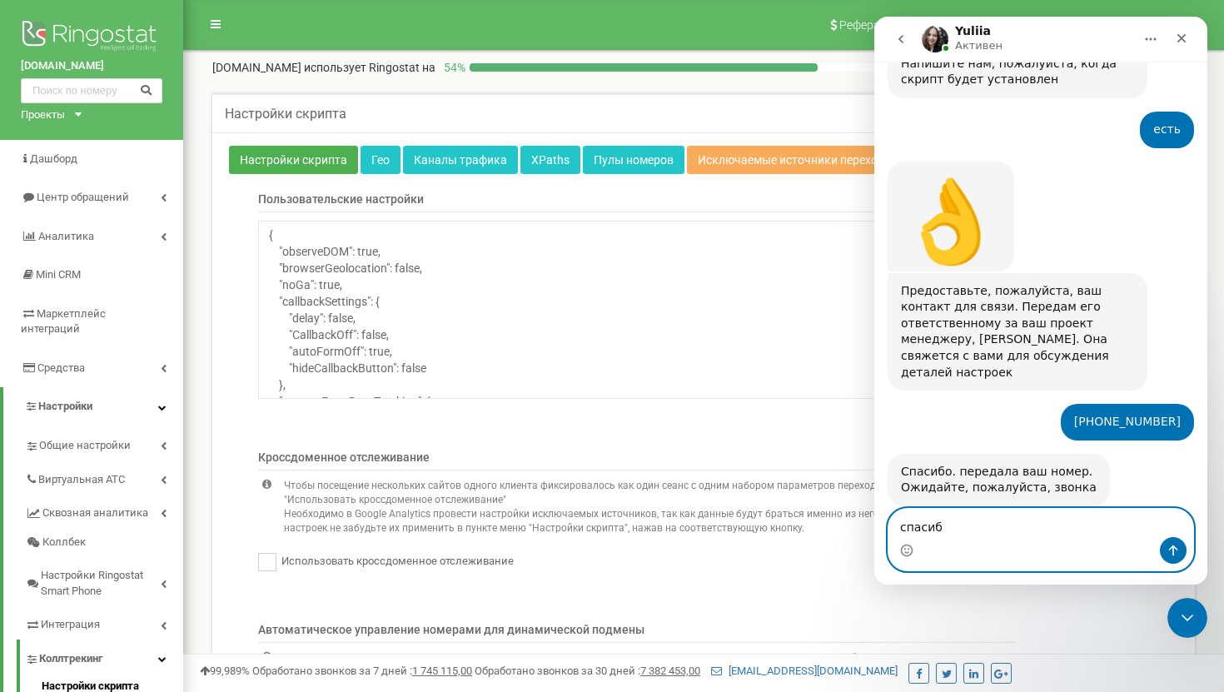
type textarea "спасибо"
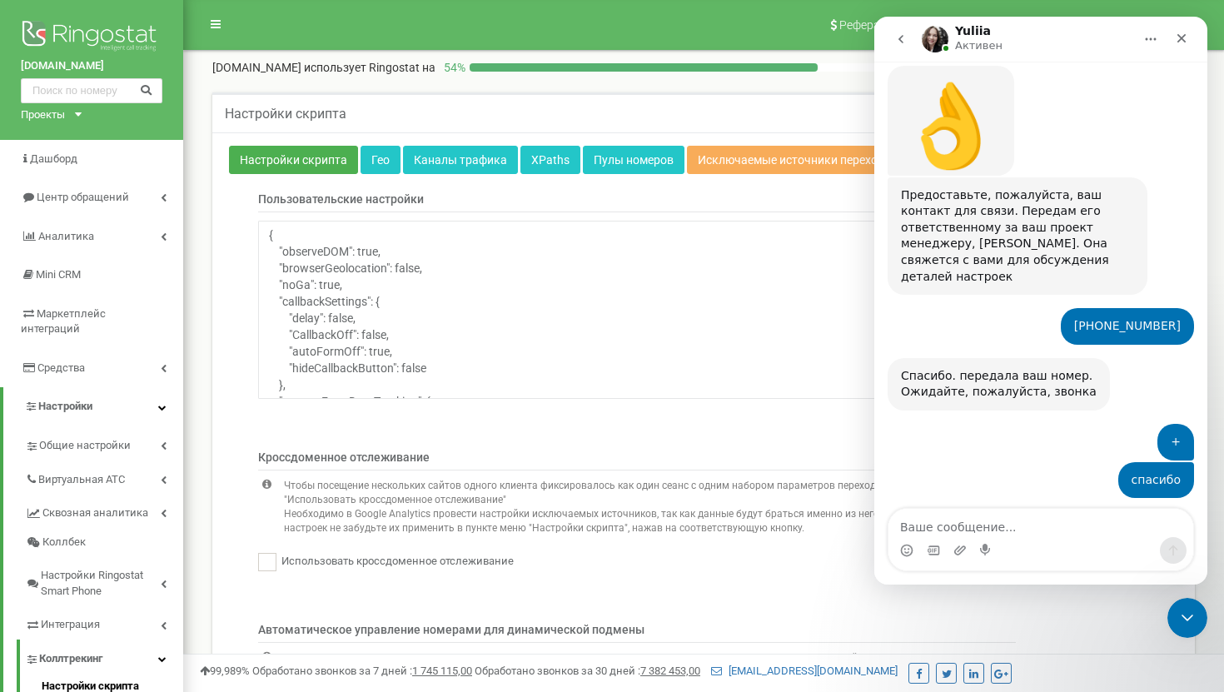
scroll to position [1420, 0]
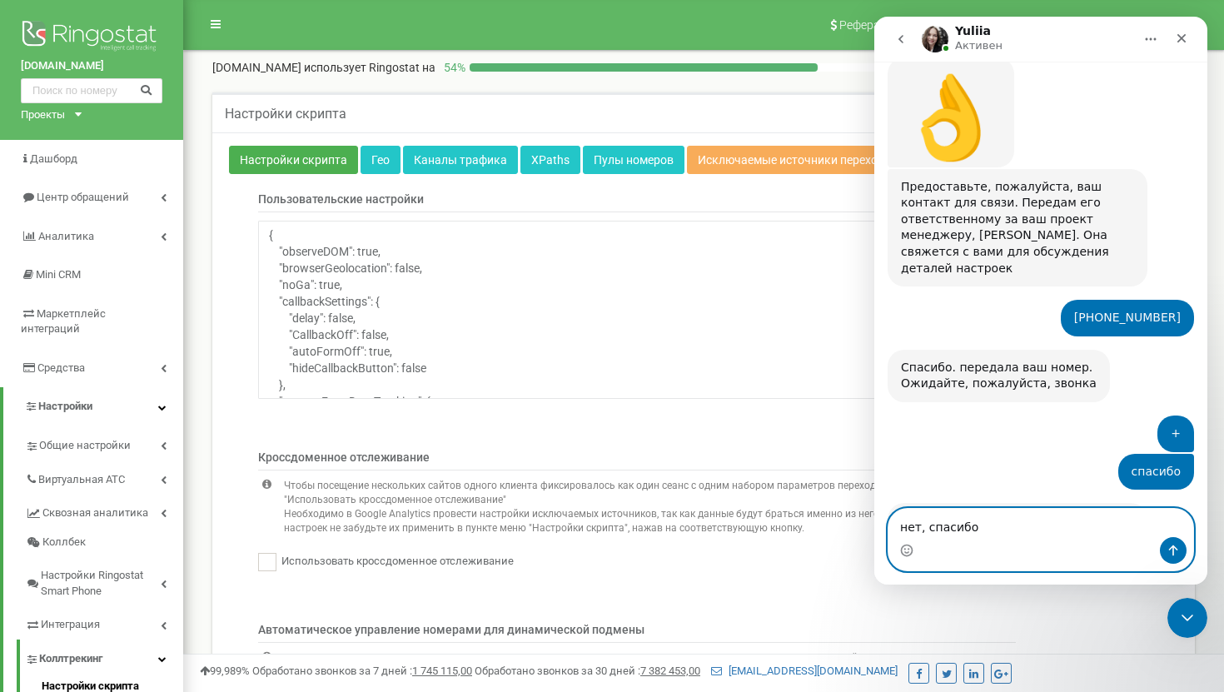
type textarea "нет, спасибо"
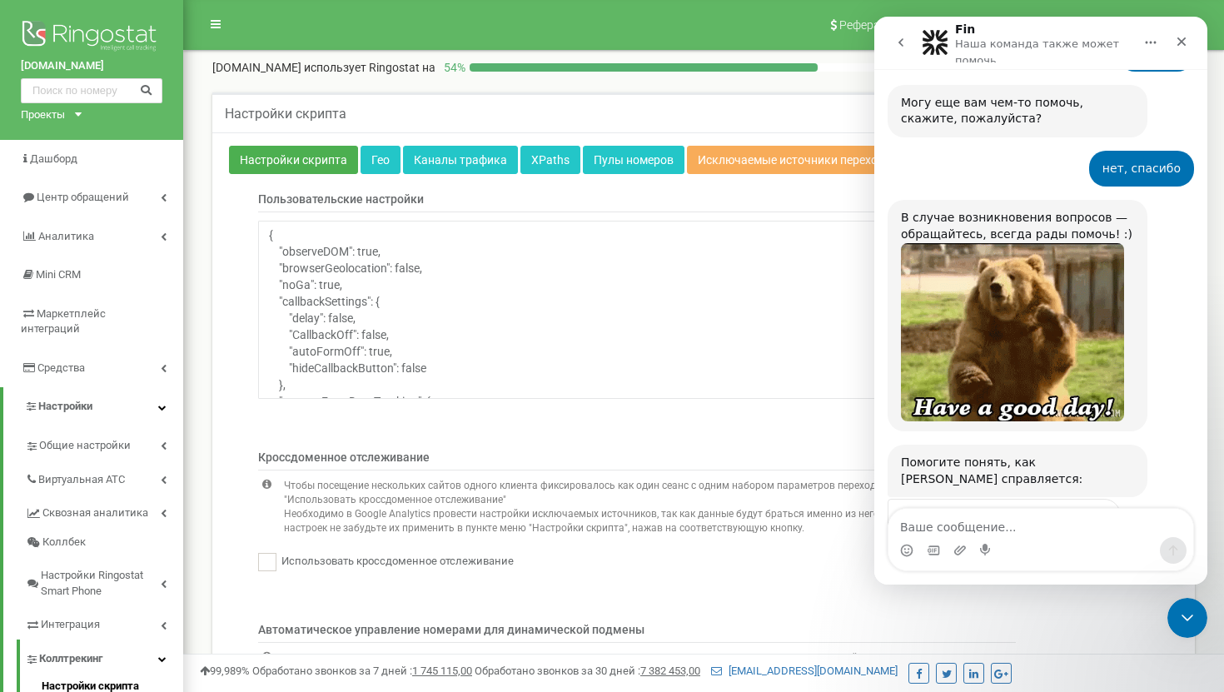
scroll to position [1854, 0]
